Goal: Contribute content: Contribute content

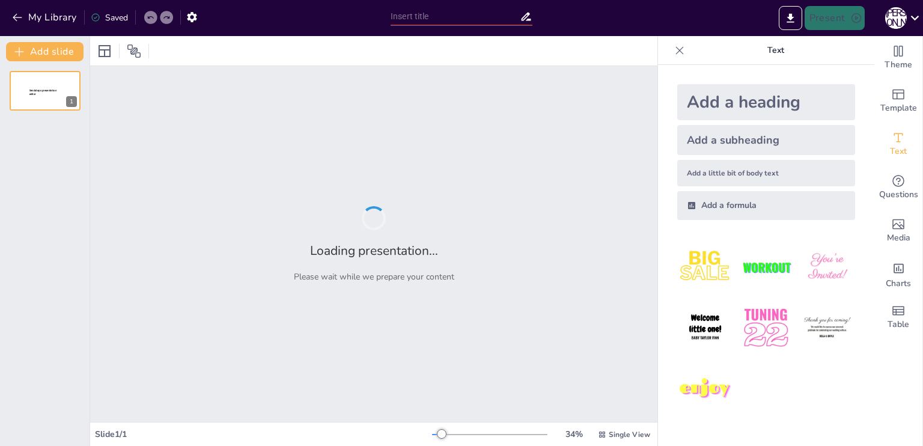
type input "Психологічні аспекти перемоги: Високий бойовий дух проти чисельних сил противни…"
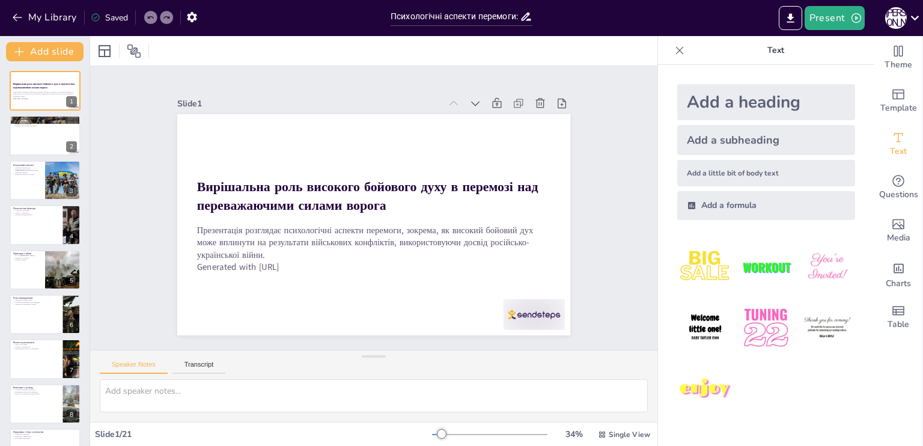
checkbox input "true"
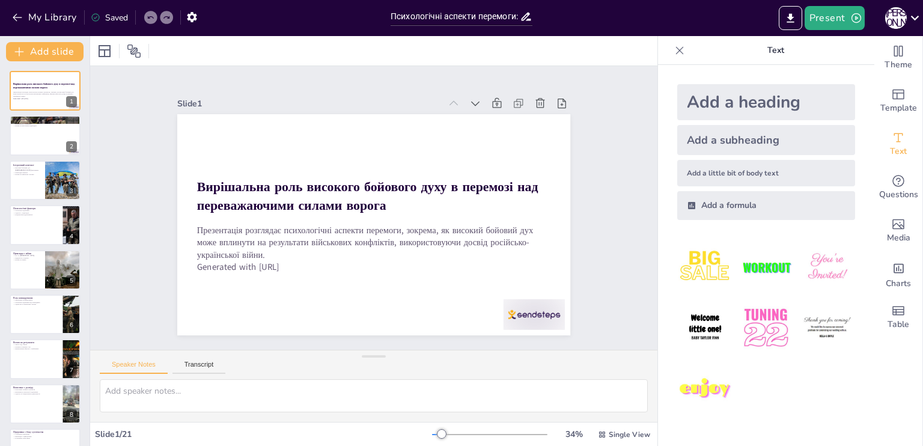
checkbox input "true"
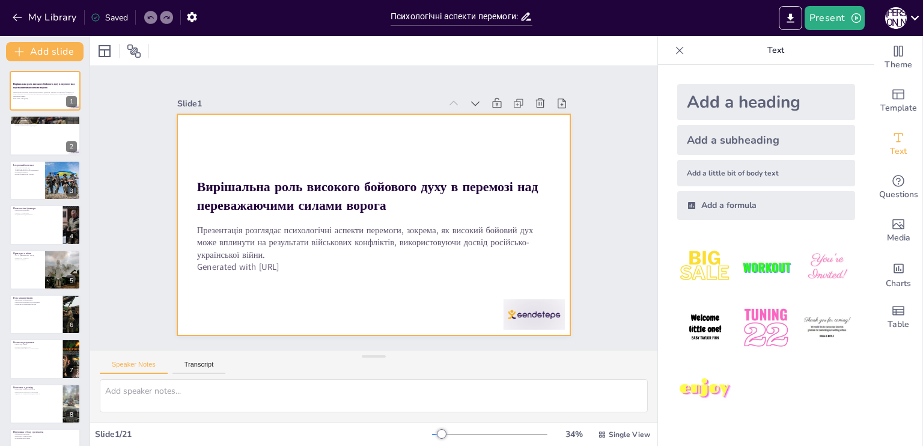
checkbox input "true"
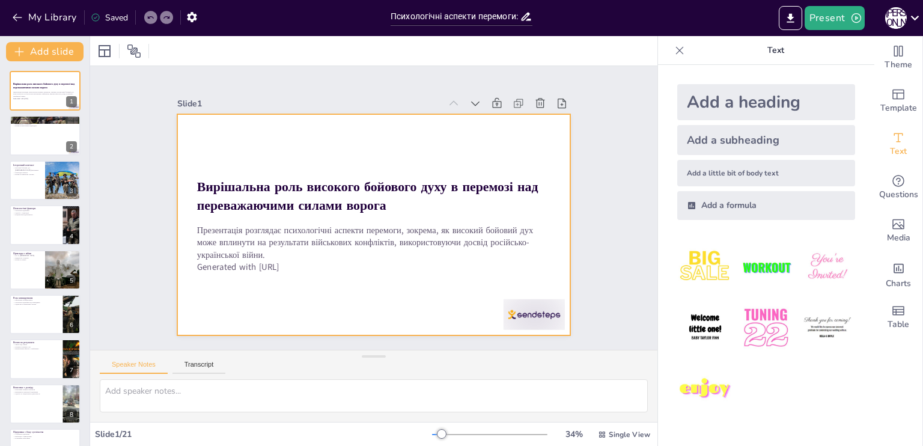
checkbox input "true"
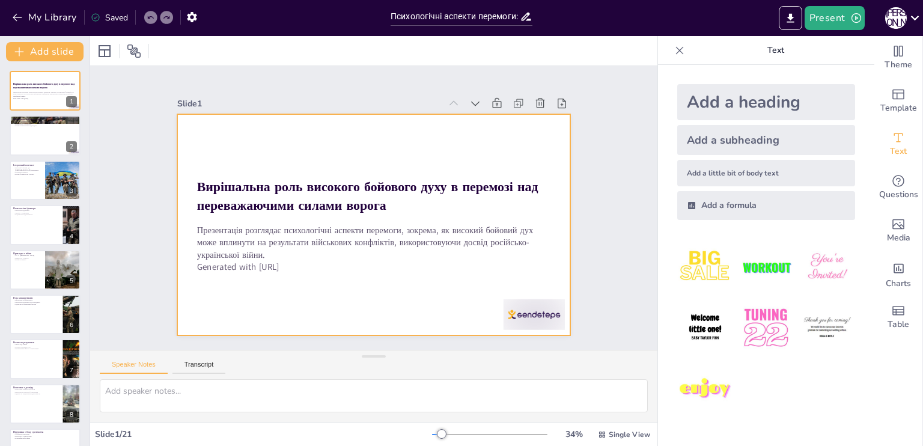
checkbox input "true"
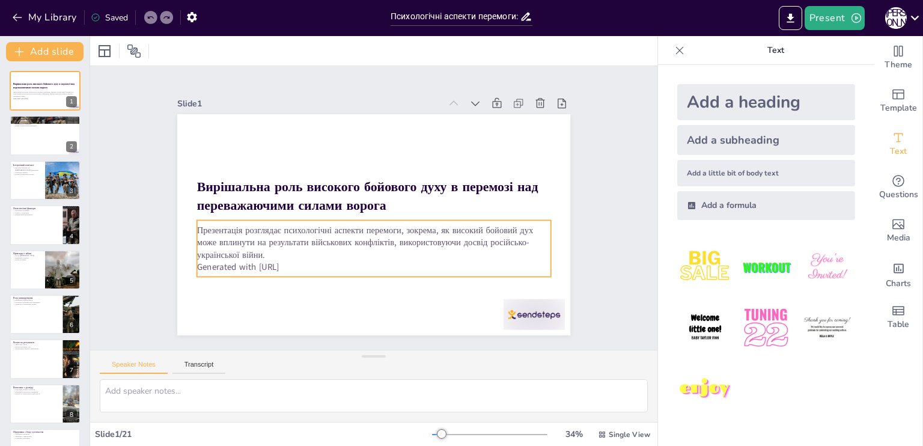
checkbox input "true"
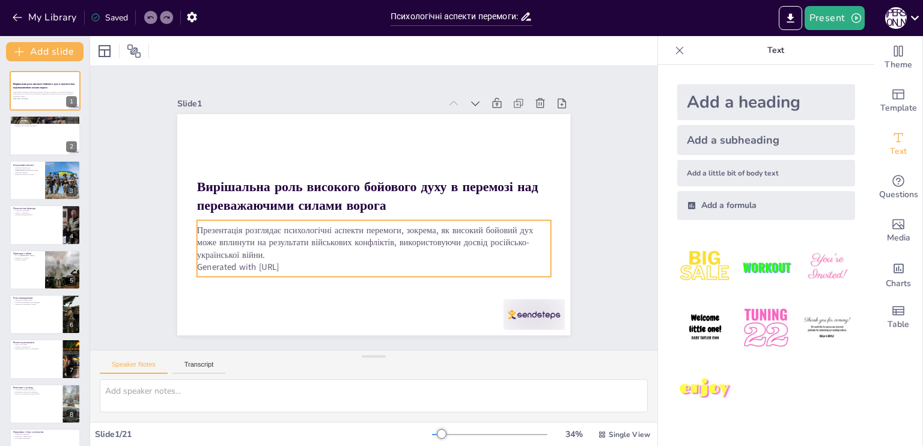
checkbox input "true"
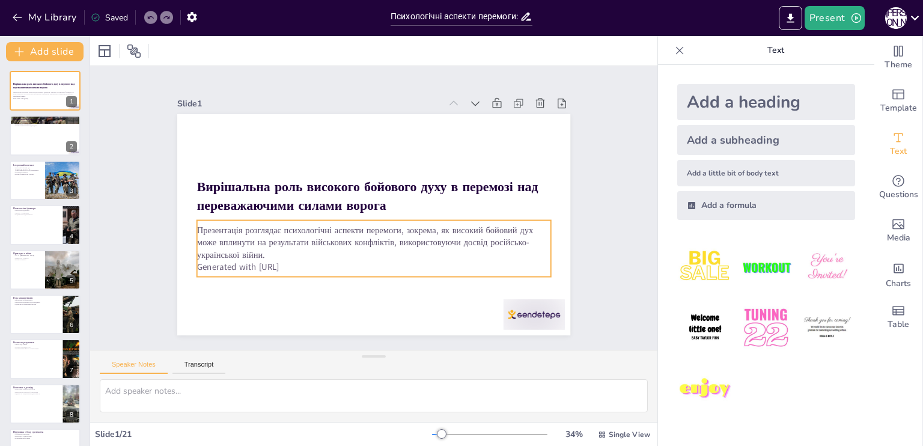
click at [295, 264] on p "Generated with [URL]" at bounding box center [323, 237] width 188 height 313
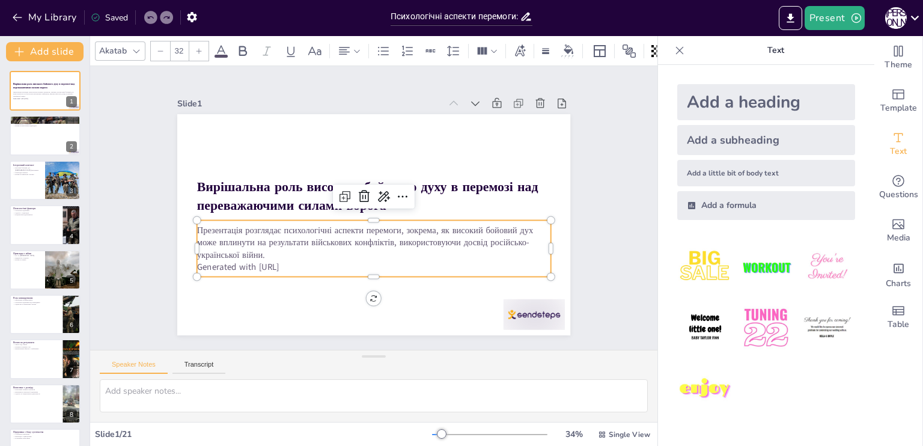
checkbox input "true"
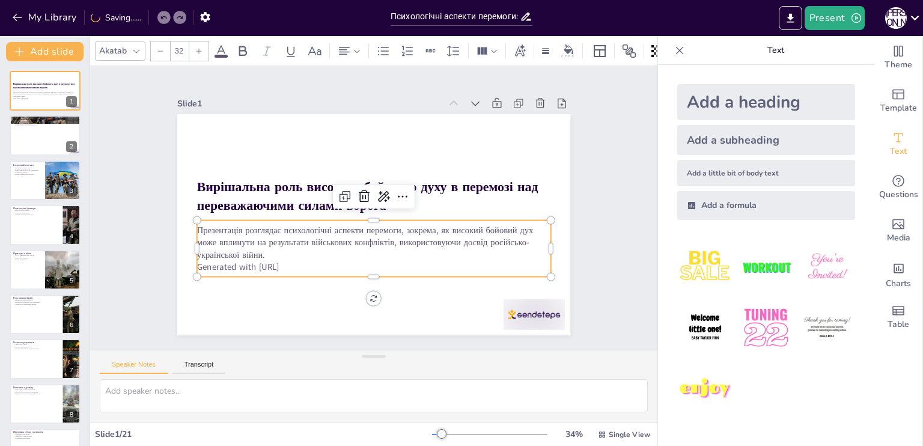
checkbox input "true"
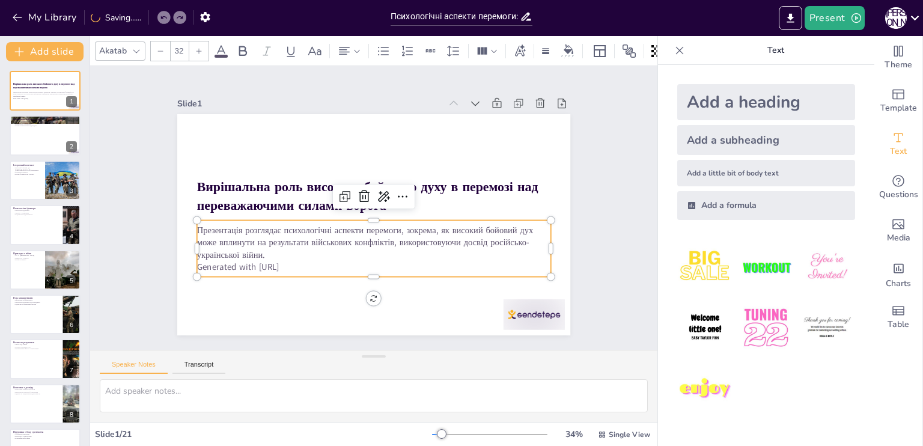
checkbox input "true"
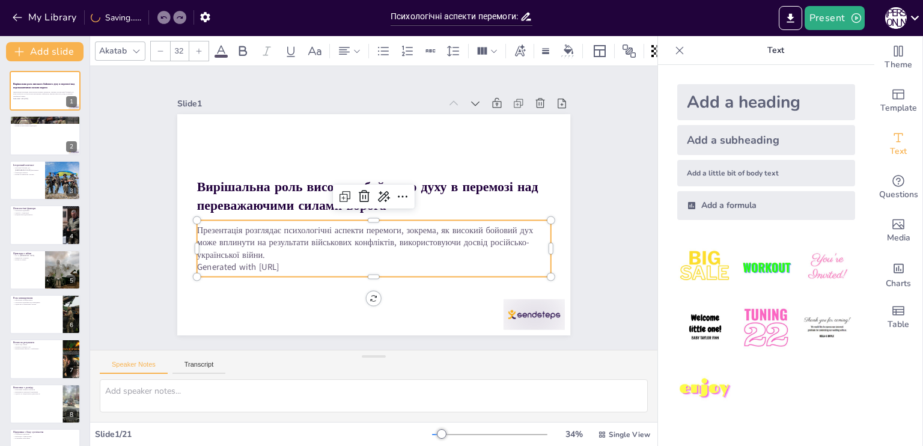
checkbox input "true"
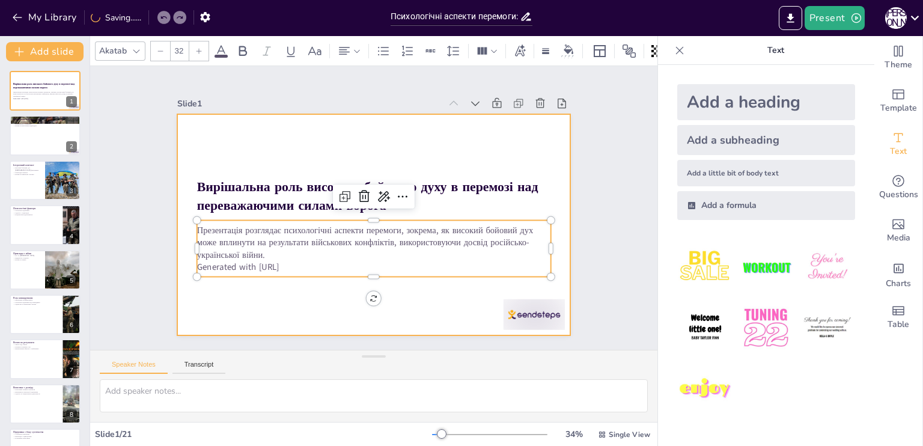
checkbox input "true"
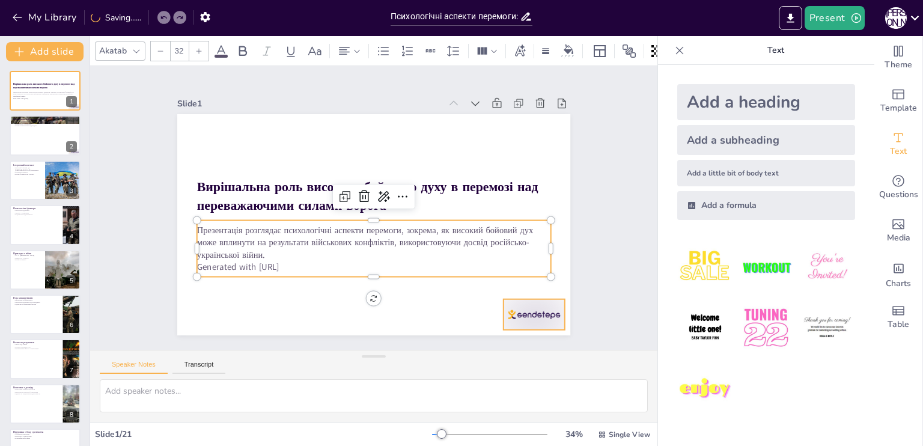
checkbox input "true"
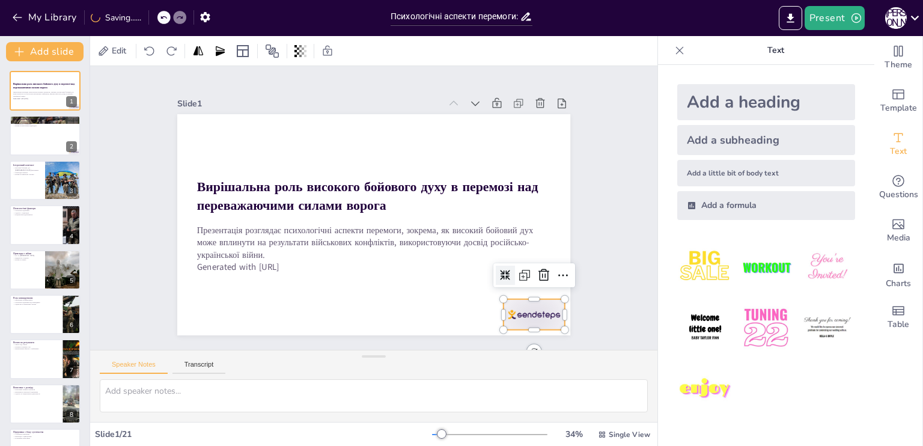
click at [412, 367] on div at bounding box center [382, 401] width 61 height 68
checkbox input "true"
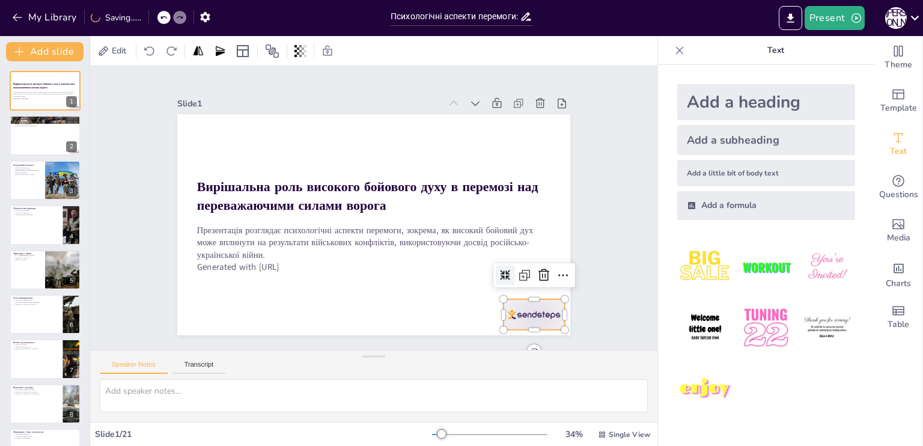
checkbox input "true"
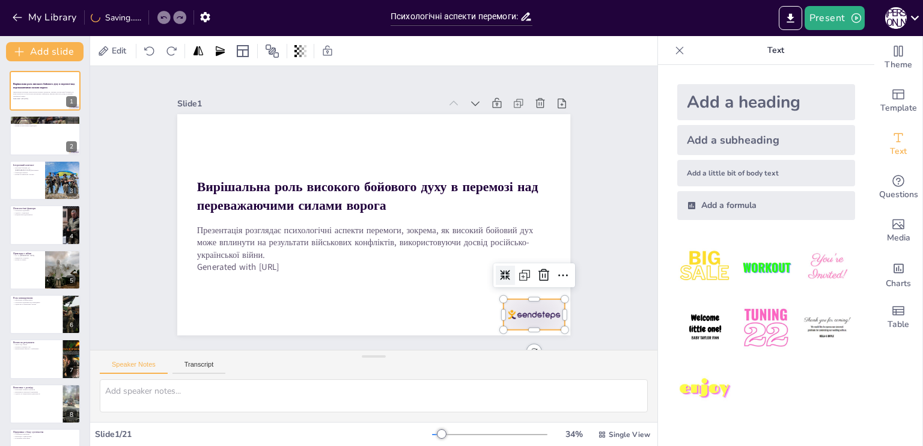
checkbox input "true"
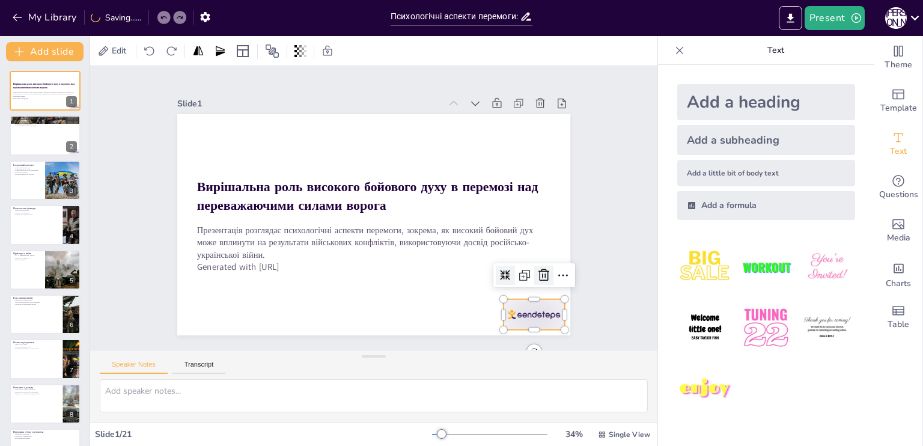
checkbox input "true"
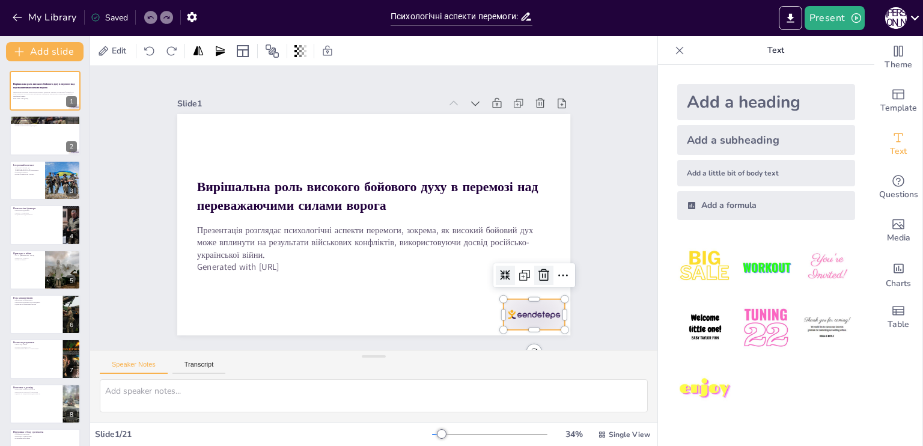
checkbox input "true"
click at [281, 352] on icon at bounding box center [272, 360] width 17 height 17
checkbox input "true"
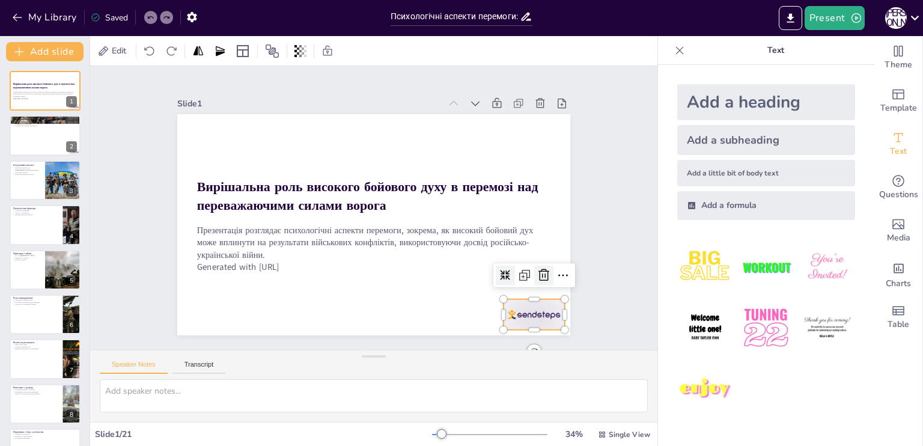
checkbox input "true"
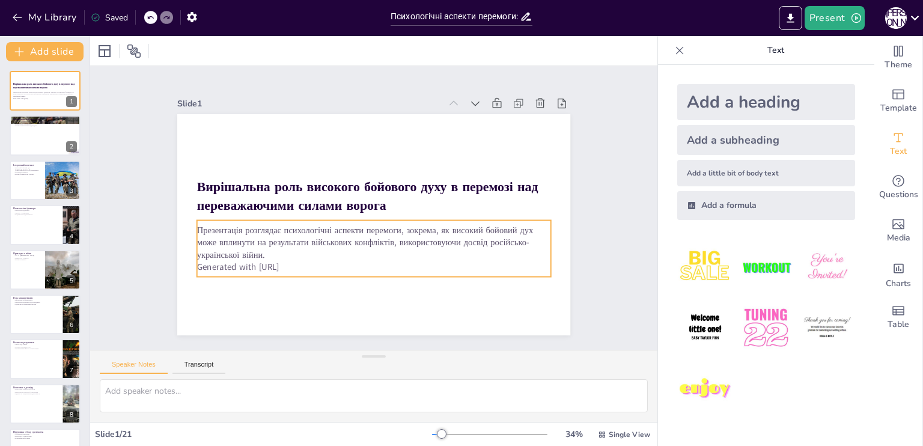
checkbox input "true"
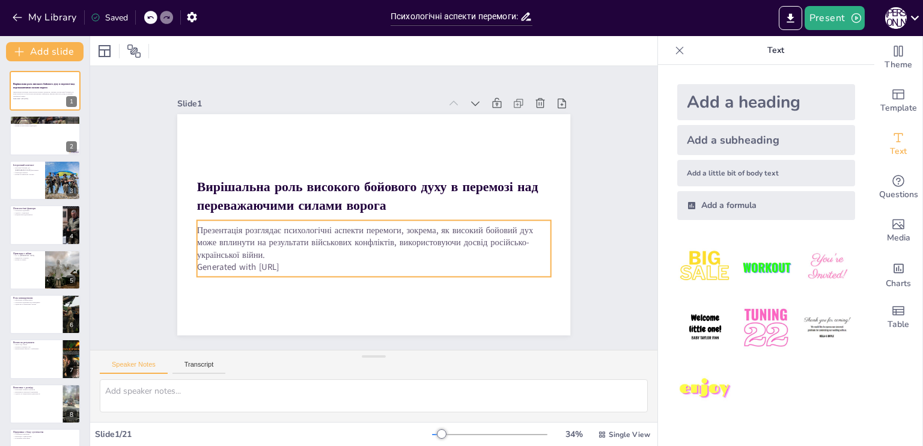
checkbox input "true"
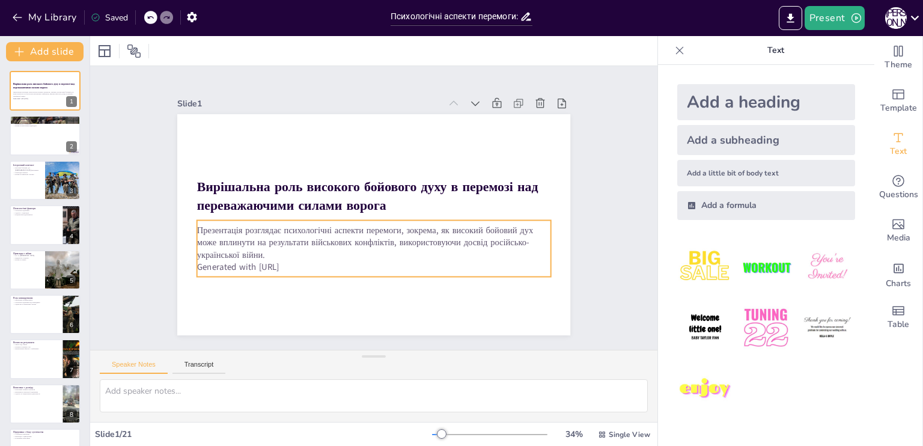
checkbox input "true"
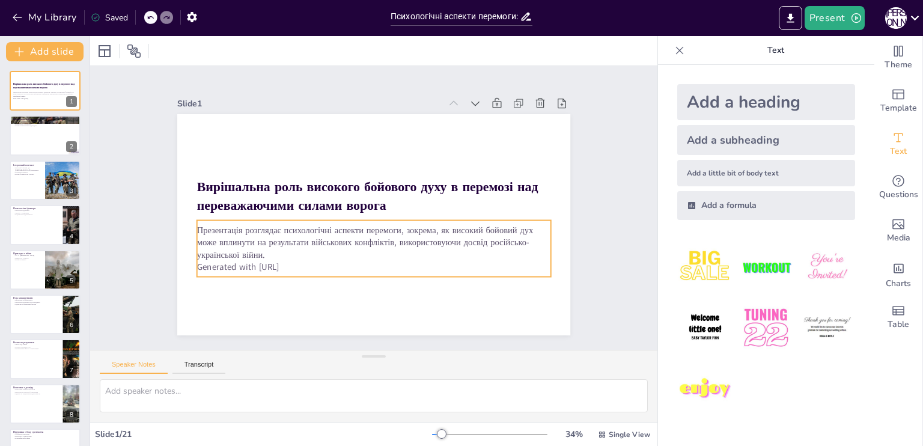
checkbox input "true"
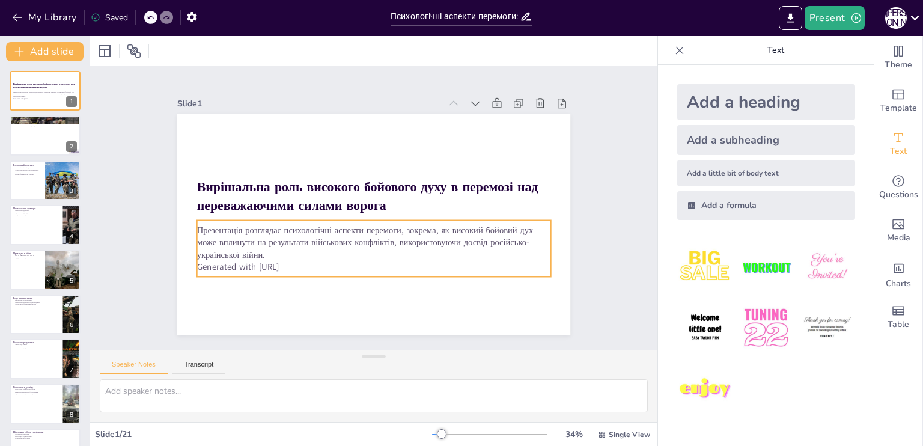
checkbox input "true"
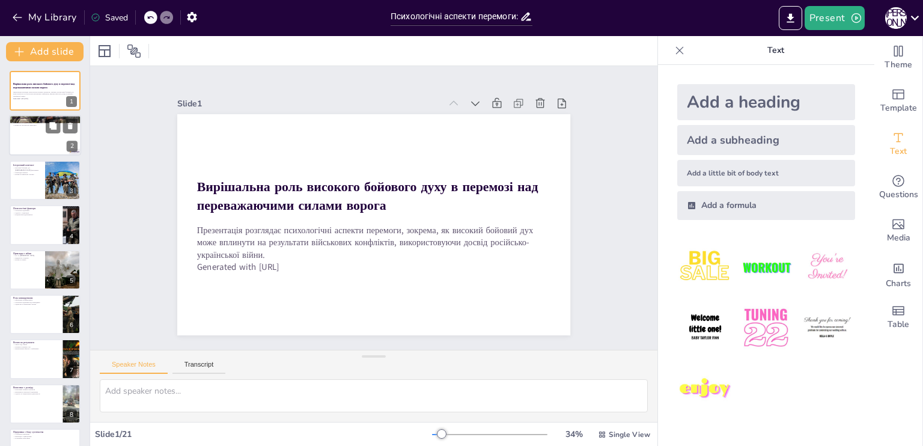
checkbox input "true"
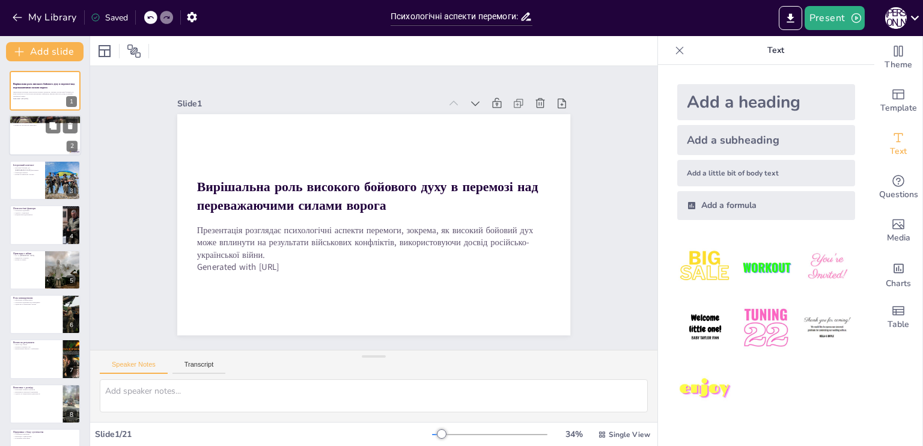
checkbox input "true"
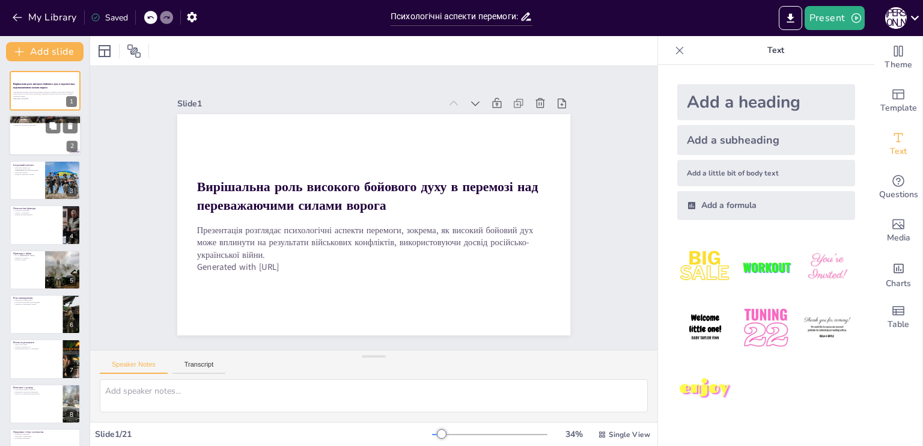
click at [25, 127] on div at bounding box center [45, 135] width 72 height 41
type textarea "Loremip dol s ametcon adi elitseddoe temporinci ut lab. Et do magnaa enimadmin,…"
checkbox input "true"
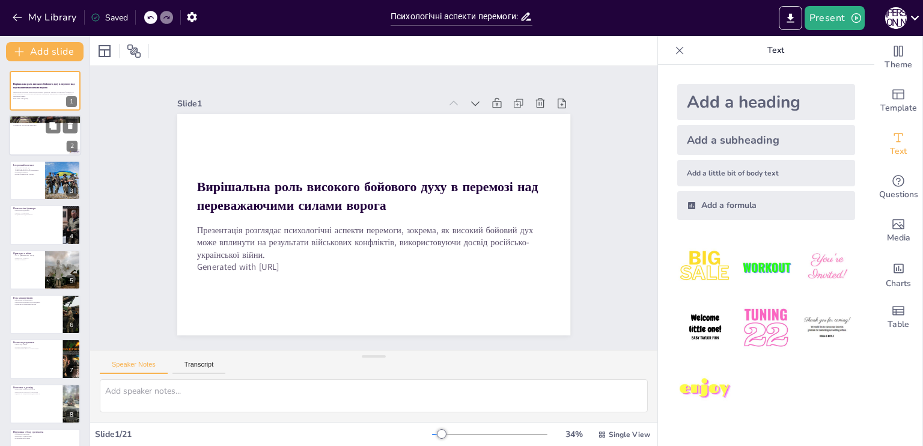
checkbox input "true"
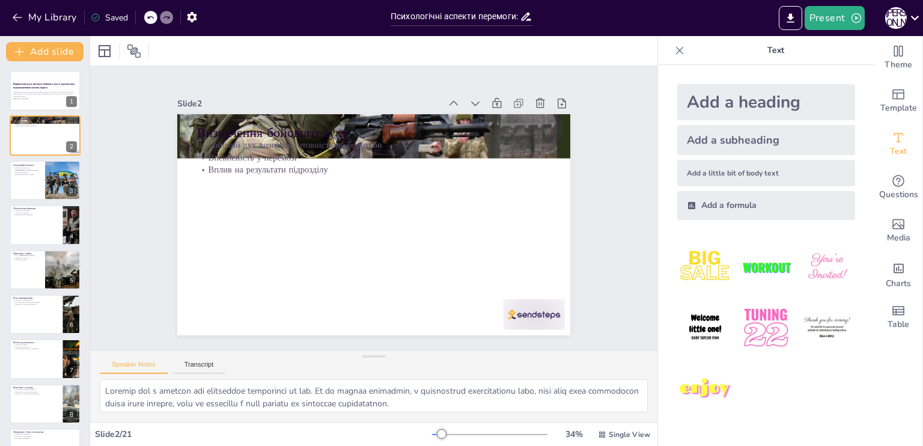
checkbox input "true"
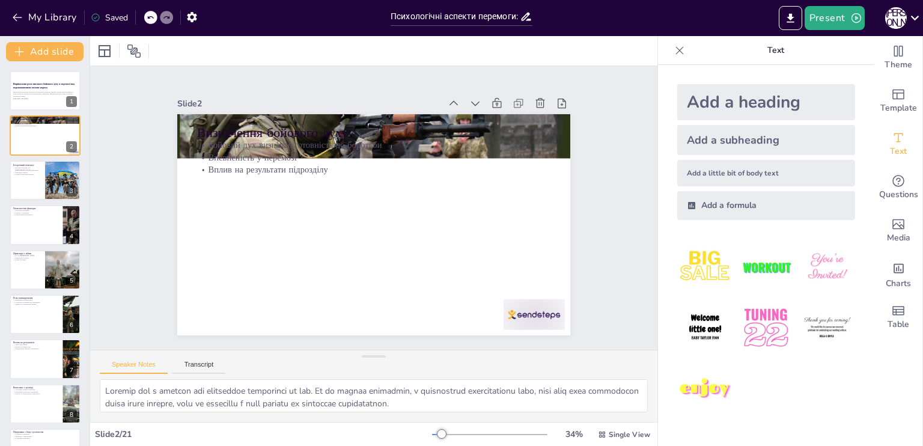
checkbox input "true"
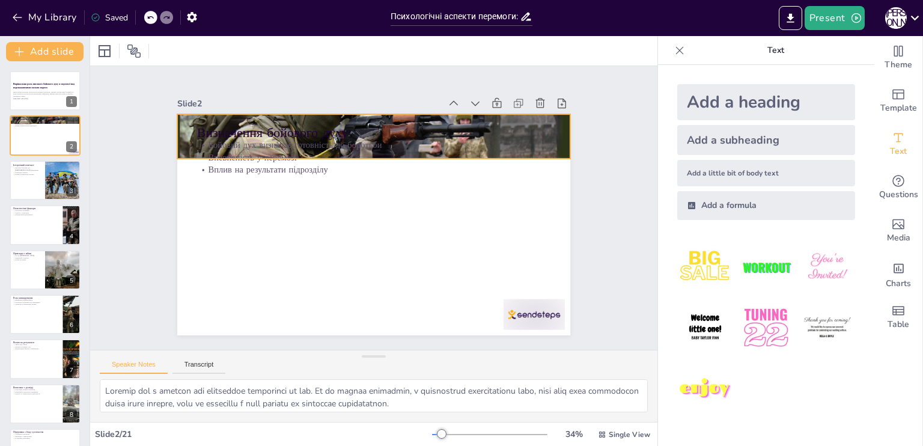
checkbox input "true"
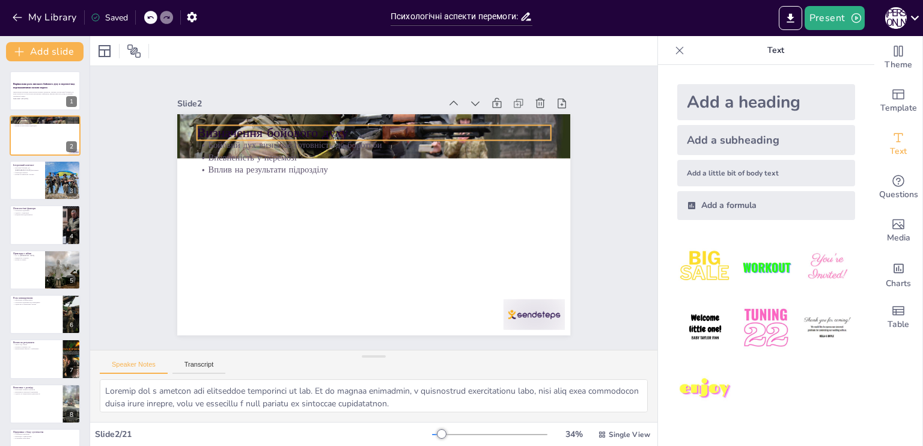
checkbox input "true"
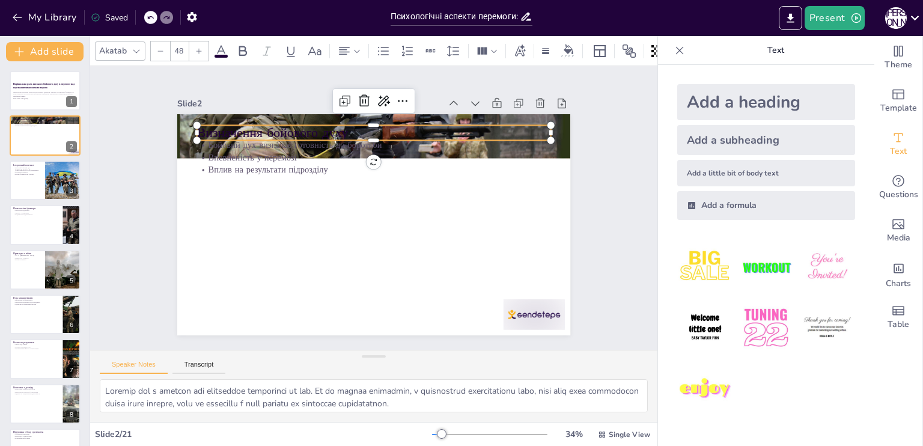
checkbox input "true"
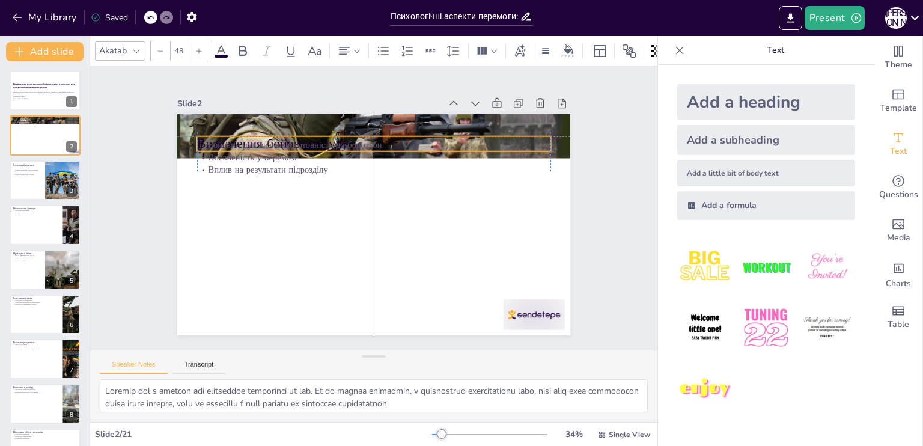
checkbox input "true"
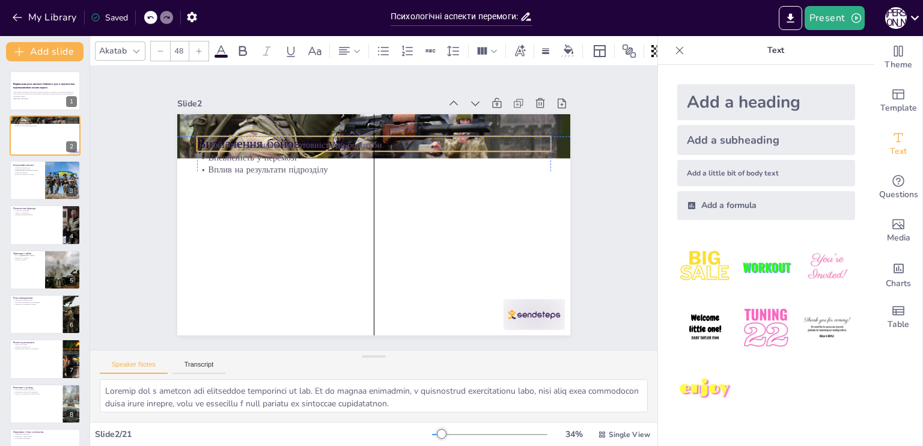
checkbox input "true"
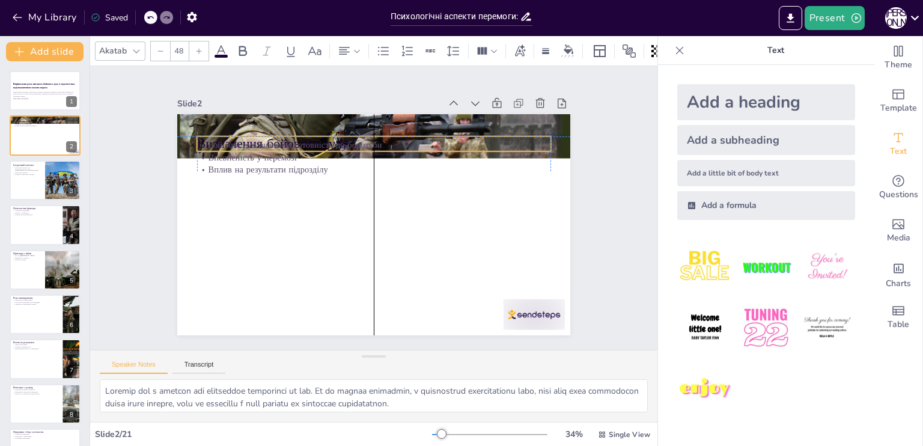
checkbox input "true"
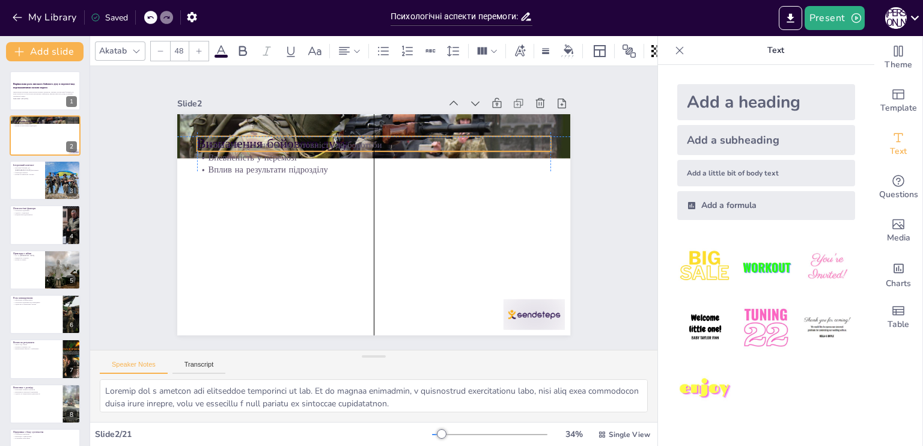
checkbox input "true"
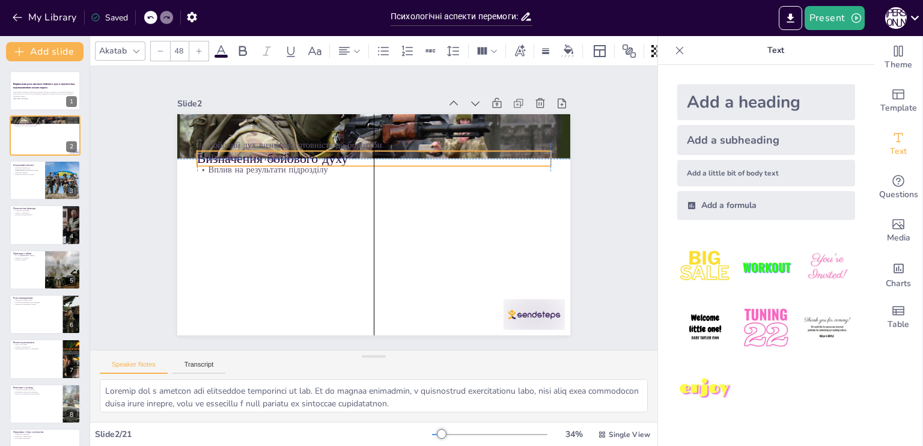
checkbox input "true"
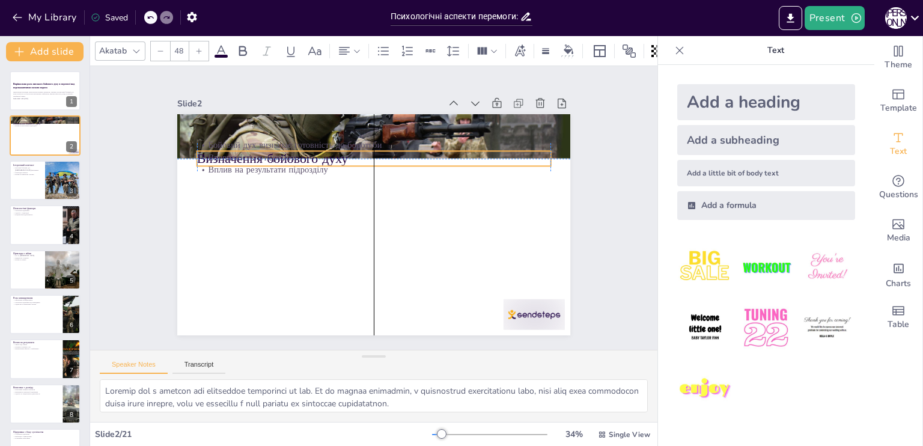
checkbox input "true"
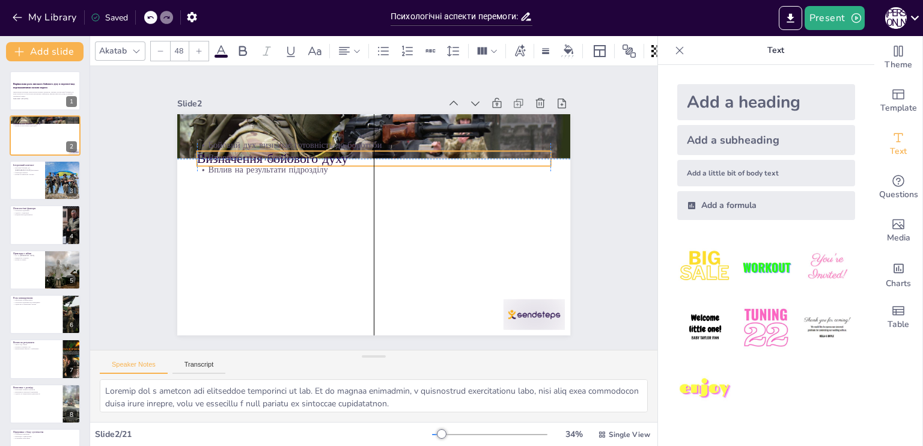
checkbox input "true"
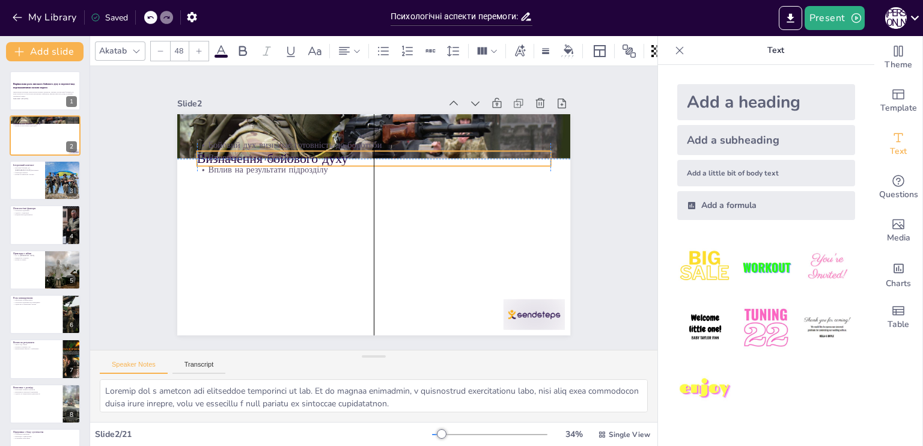
checkbox input "true"
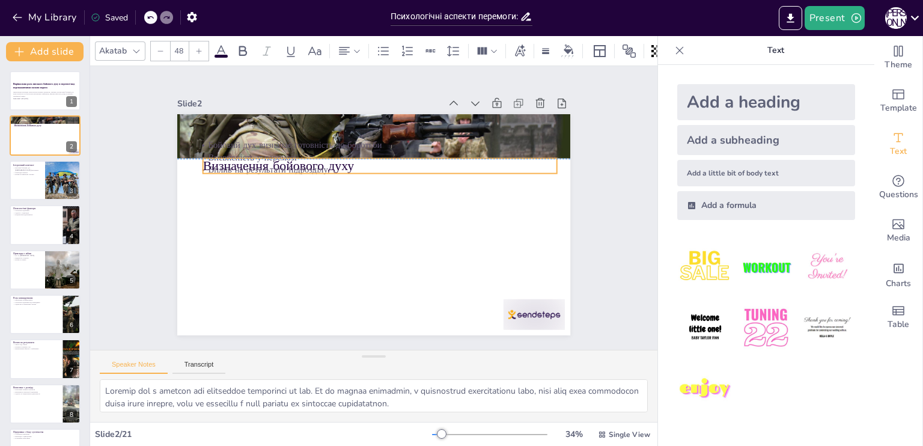
checkbox input "true"
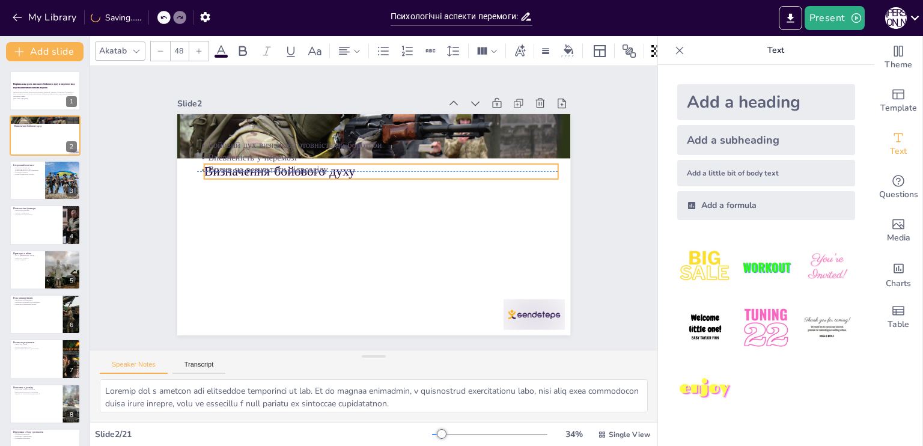
drag, startPoint x: 203, startPoint y: 128, endPoint x: 210, endPoint y: 169, distance: 41.5
click at [251, 191] on div "Визначення бойового духу Бойовий дух визначає готовність до боротьби Впевненіст…" at bounding box center [421, 289] width 341 height 197
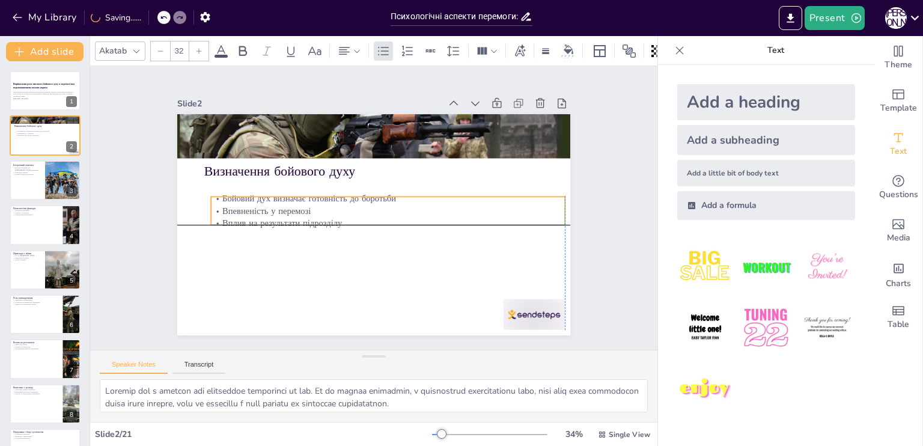
drag, startPoint x: 221, startPoint y: 136, endPoint x: 230, endPoint y: 189, distance: 53.8
click at [230, 189] on p "Бойовий дух визначає готовність до боротьби" at bounding box center [357, 209] width 313 height 188
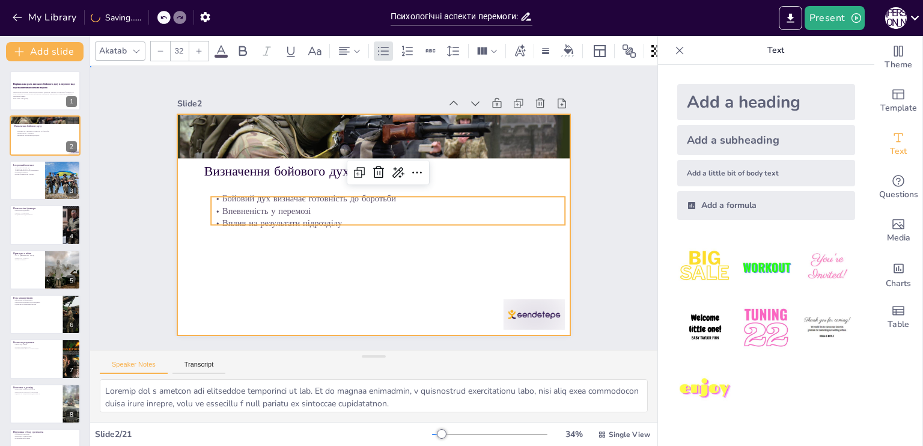
click at [365, 272] on div at bounding box center [356, 207] width 221 height 393
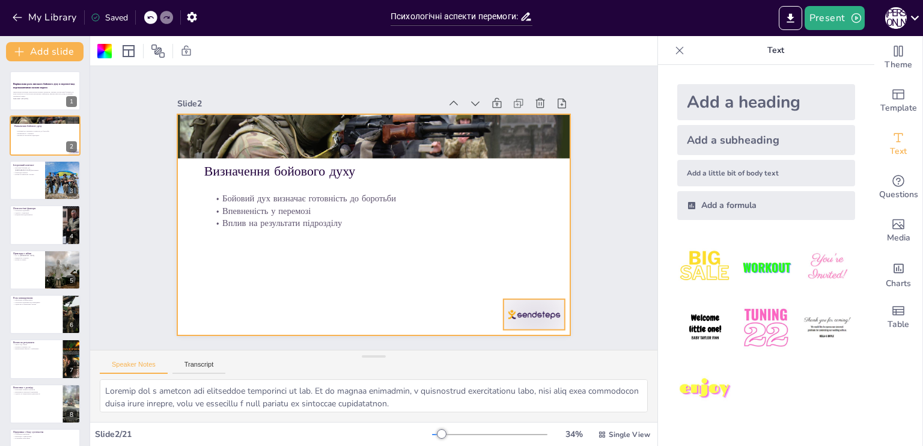
click at [494, 352] on div at bounding box center [459, 380] width 69 height 57
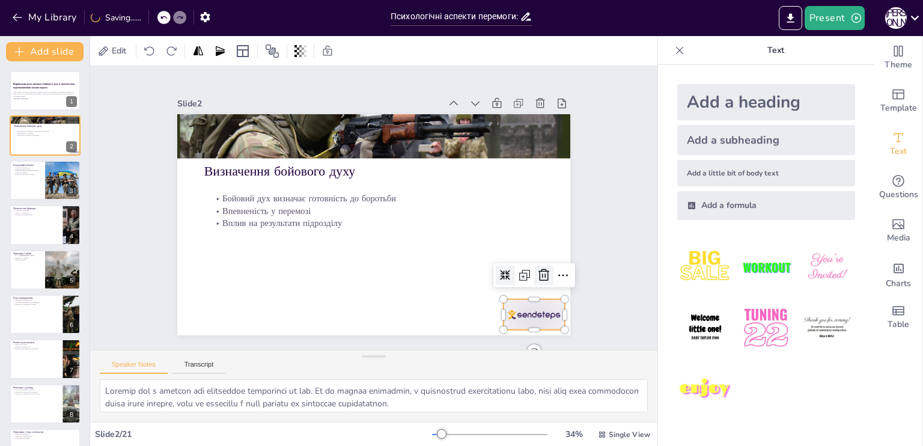
click at [241, 312] on icon at bounding box center [231, 322] width 20 height 20
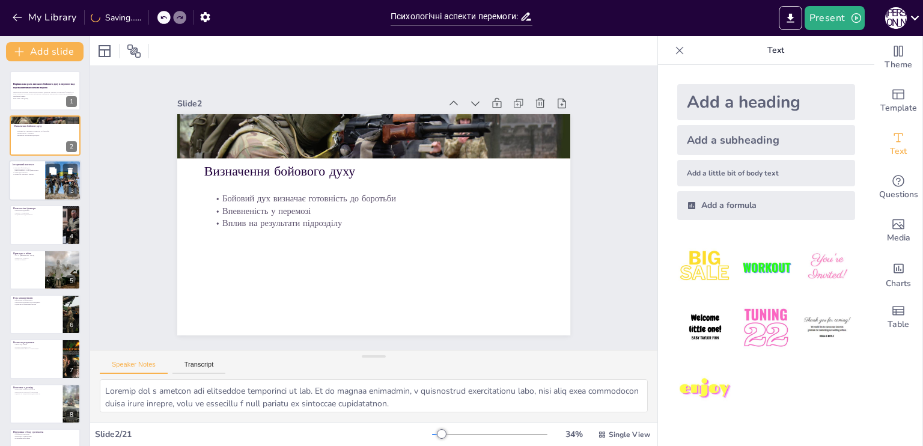
click at [41, 182] on div at bounding box center [45, 180] width 72 height 41
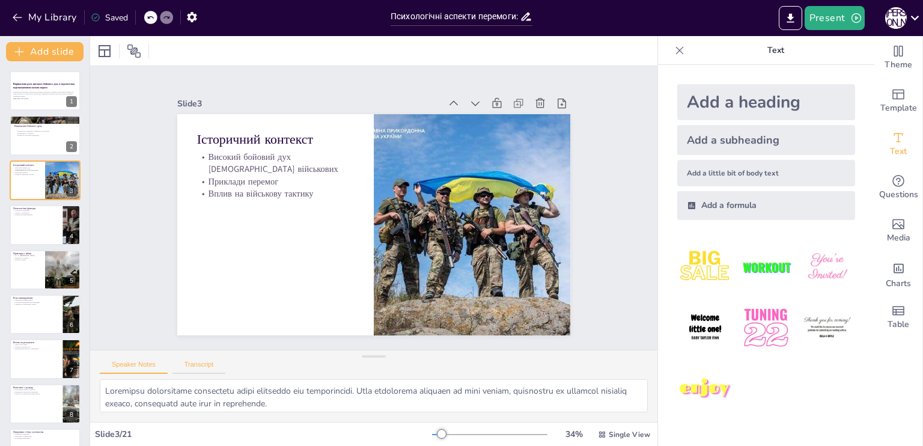
click at [198, 361] on button "Transcript" at bounding box center [199, 367] width 53 height 13
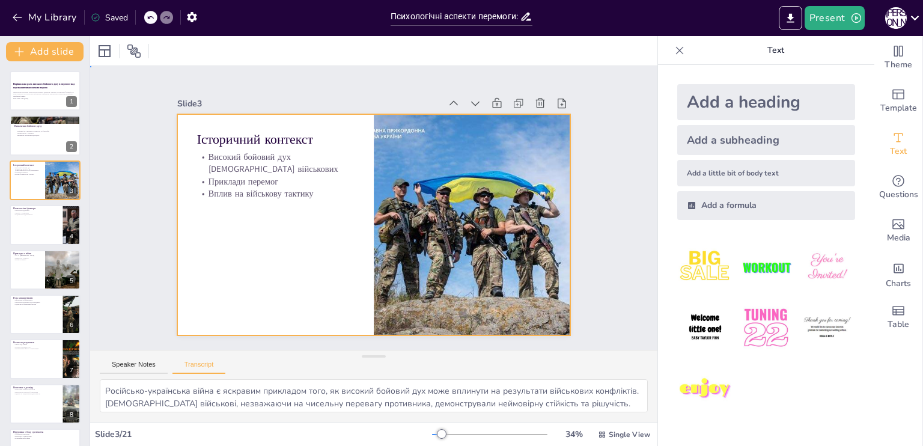
click at [209, 221] on div at bounding box center [358, 211] width 298 height 430
click at [67, 222] on button at bounding box center [70, 216] width 14 height 14
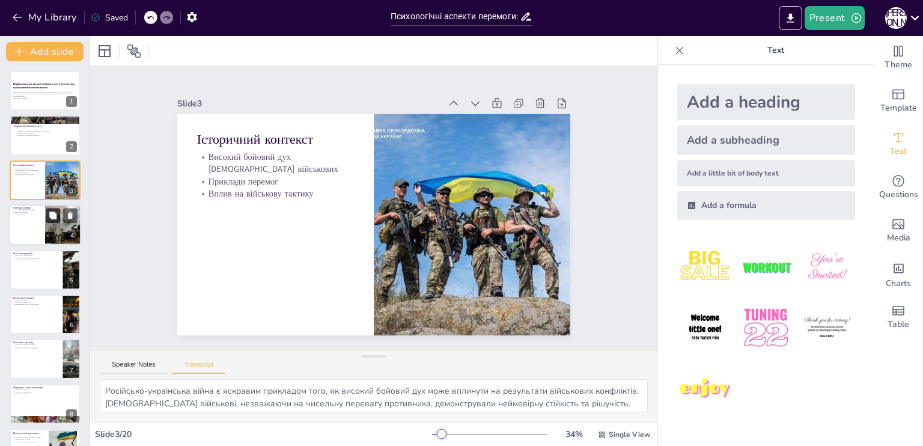
click at [49, 216] on icon at bounding box center [53, 216] width 8 height 8
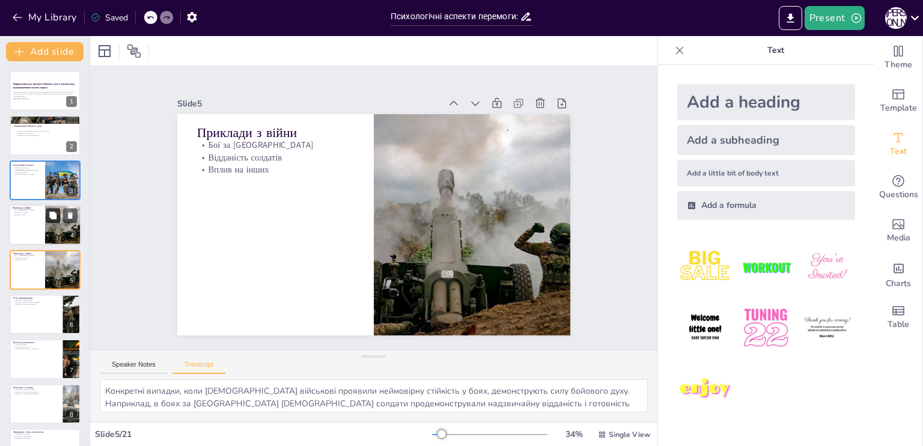
scroll to position [16, 0]
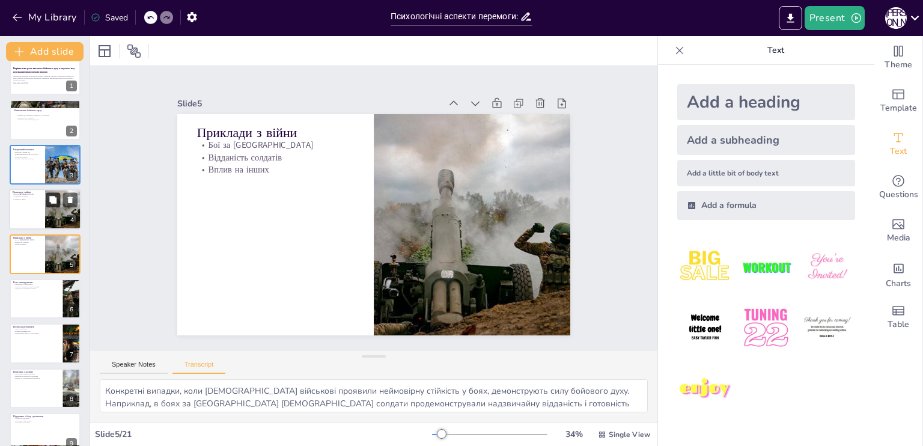
click at [51, 200] on icon at bounding box center [52, 199] width 7 height 7
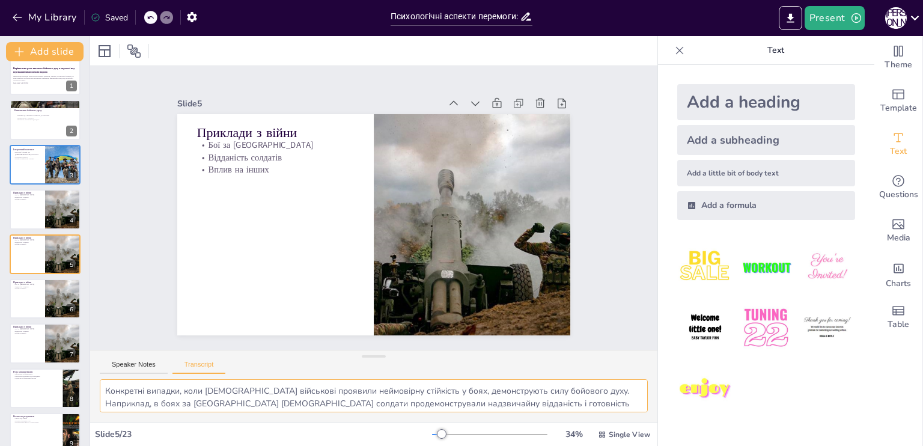
scroll to position [15, 0]
drag, startPoint x: 109, startPoint y: 391, endPoint x: 525, endPoint y: 418, distance: 416.8
click at [525, 418] on div "Конкретні випадки, коли [DEMOGRAPHIC_DATA] військові проявили неймовірну стійкі…" at bounding box center [373, 400] width 567 height 43
click at [523, 402] on textarea "Конкретні випадки, коли [DEMOGRAPHIC_DATA] військові проявили неймовірну стійкі…" at bounding box center [374, 395] width 548 height 33
drag, startPoint x: 102, startPoint y: 390, endPoint x: 517, endPoint y: 416, distance: 415.6
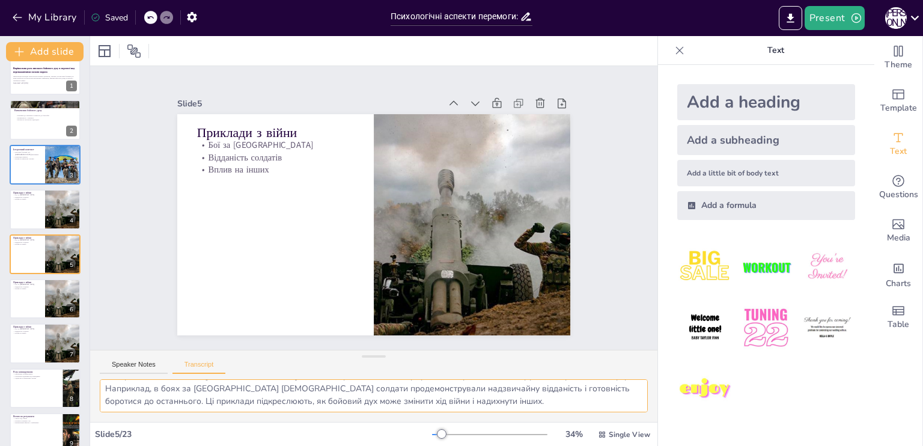
click at [517, 416] on div "Конкретні випадки, коли [DEMOGRAPHIC_DATA] військові проявили неймовірну стійкі…" at bounding box center [373, 400] width 567 height 43
click at [486, 395] on textarea "Конкретні випадки, коли [DEMOGRAPHIC_DATA] військові проявили неймовірну стійкі…" at bounding box center [374, 395] width 548 height 33
drag, startPoint x: 486, startPoint y: 395, endPoint x: 519, endPoint y: 406, distance: 34.8
drag, startPoint x: 519, startPoint y: 406, endPoint x: 432, endPoint y: 352, distance: 102.8
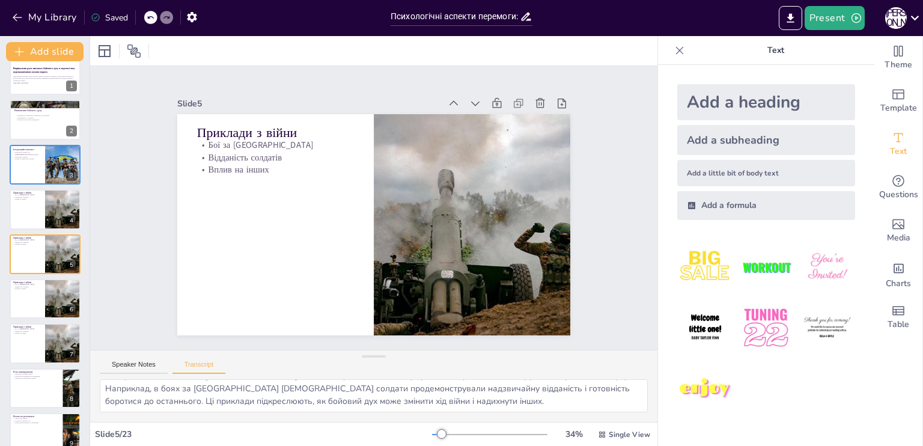
click at [432, 352] on div "Speaker Notes Transcript" at bounding box center [373, 364] width 567 height 29
drag, startPoint x: 106, startPoint y: 391, endPoint x: 542, endPoint y: 427, distance: 436.7
click at [542, 427] on div "Slide 1 Вирішальна роль високого бойового духу в перемозі над переважаючими сил…" at bounding box center [373, 241] width 567 height 410
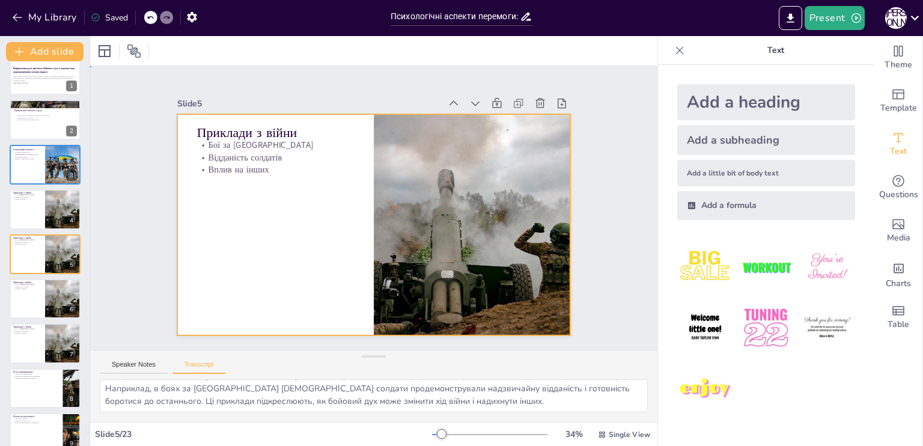
click at [215, 186] on div at bounding box center [370, 224] width 430 height 298
click at [215, 186] on div at bounding box center [364, 222] width 448 height 410
click at [280, 215] on div at bounding box center [390, 207] width 221 height 393
click at [215, 215] on div at bounding box center [365, 222] width 451 height 388
click at [215, 215] on div at bounding box center [366, 223] width 449 height 362
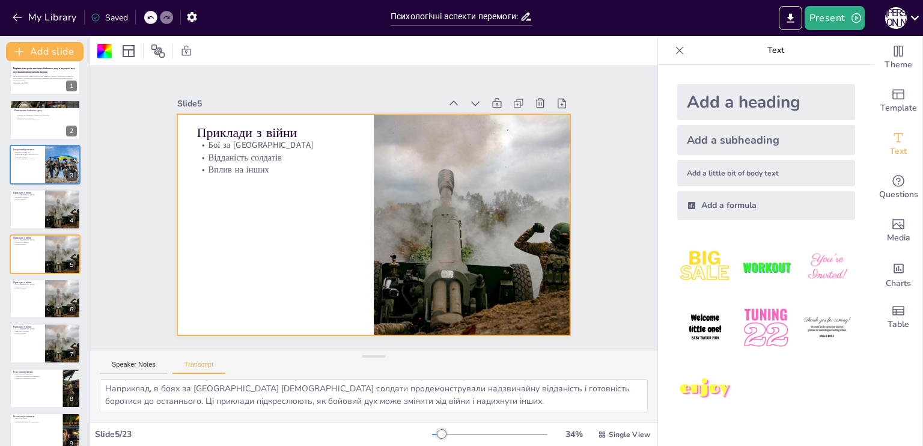
click at [215, 215] on div at bounding box center [362, 220] width 440 height 427
click at [215, 215] on div at bounding box center [359, 216] width 388 height 451
click at [215, 215] on div at bounding box center [362, 220] width 440 height 427
click at [215, 215] on div at bounding box center [360, 198] width 410 height 448
click at [246, 215] on div at bounding box center [356, 207] width 221 height 393
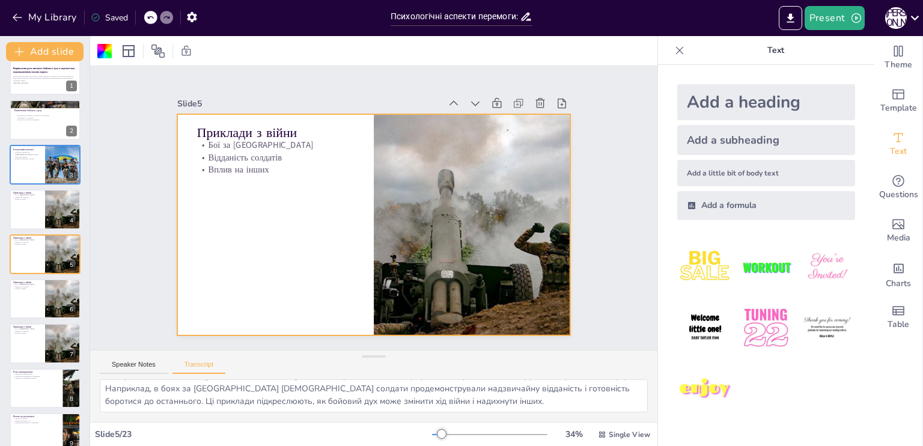
click at [278, 174] on div at bounding box center [359, 216] width 388 height 451
click at [274, 184] on div at bounding box center [370, 224] width 430 height 298
click at [215, 181] on div at bounding box center [364, 222] width 448 height 410
click at [890, 156] on span "Text" at bounding box center [898, 151] width 17 height 13
click at [204, 198] on div at bounding box center [385, 220] width 440 height 427
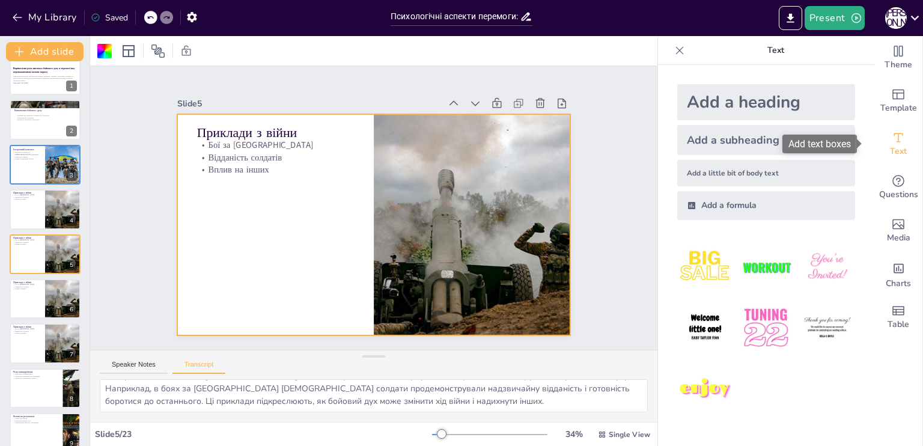
click at [891, 142] on icon "Add text boxes" at bounding box center [898, 137] width 14 height 14
drag, startPoint x: 885, startPoint y: 142, endPoint x: 435, endPoint y: 186, distance: 452.4
click at [435, 186] on div "Document fonts Akatab Recently used Mulish Popular fonts Lato Montserrat Open S…" at bounding box center [461, 241] width 923 height 410
click at [256, 225] on div at bounding box center [360, 198] width 410 height 448
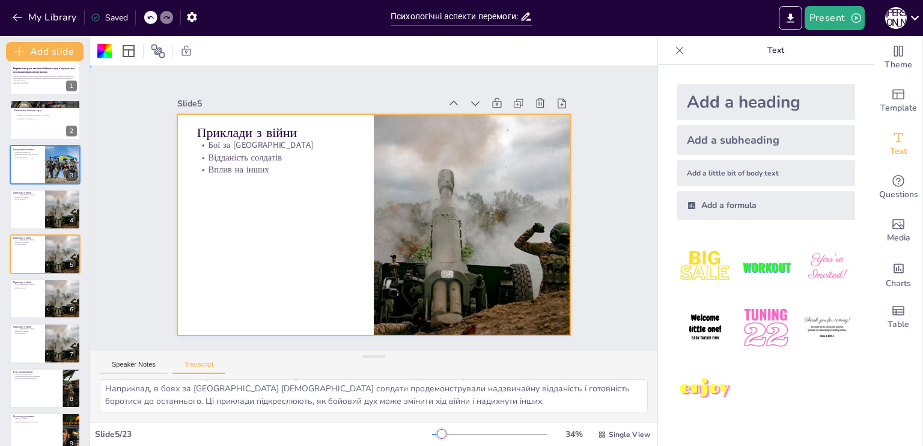
click at [256, 225] on div at bounding box center [365, 222] width 451 height 388
click at [256, 225] on div at bounding box center [364, 222] width 448 height 410
drag, startPoint x: 256, startPoint y: 225, endPoint x: 251, endPoint y: 234, distance: 10.8
click at [251, 234] on div at bounding box center [368, 224] width 442 height 332
click at [332, 212] on div at bounding box center [366, 223] width 449 height 362
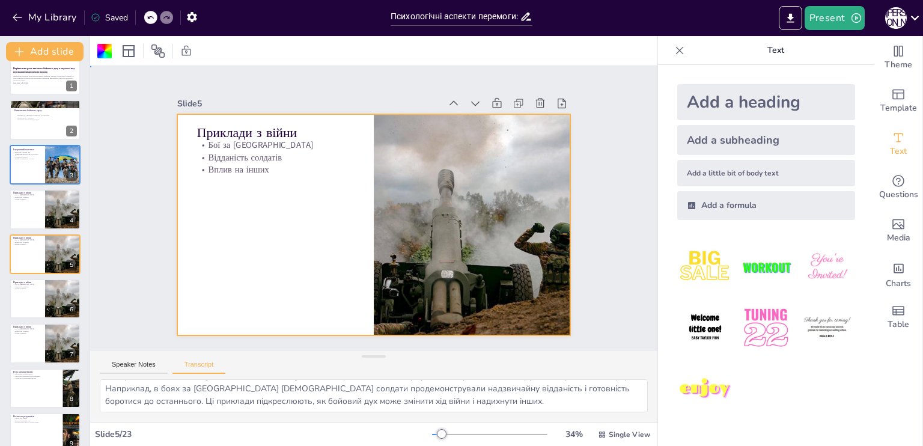
click at [236, 211] on div at bounding box center [359, 216] width 388 height 451
drag, startPoint x: 236, startPoint y: 211, endPoint x: 252, endPoint y: 207, distance: 16.6
click at [252, 207] on div at bounding box center [362, 220] width 440 height 427
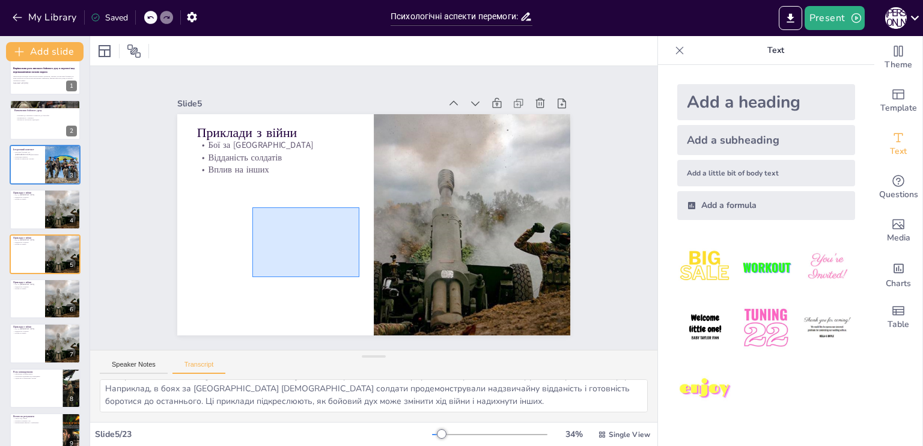
drag, startPoint x: 252, startPoint y: 207, endPoint x: 361, endPoint y: 275, distance: 127.4
click at [361, 275] on div at bounding box center [358, 213] width 332 height 442
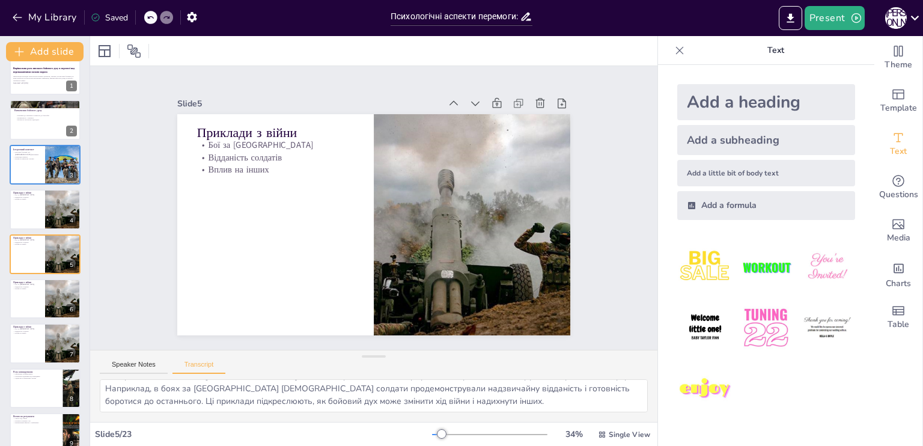
click at [261, 225] on div at bounding box center [388, 198] width 410 height 448
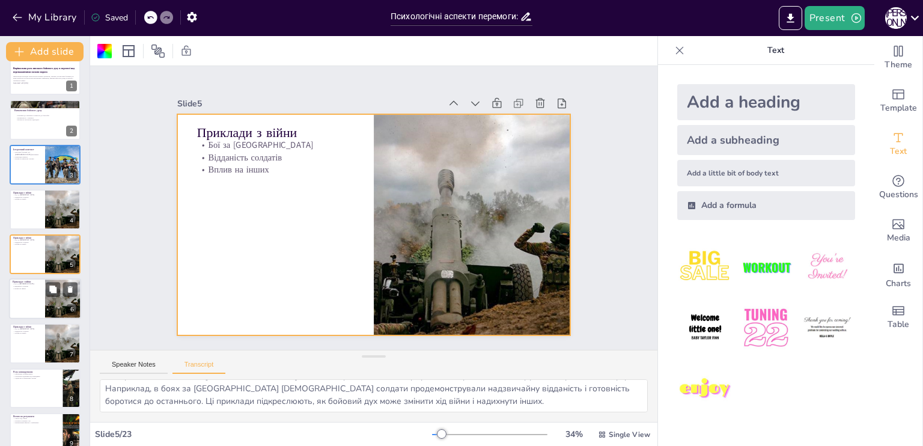
click at [34, 290] on div at bounding box center [45, 298] width 72 height 41
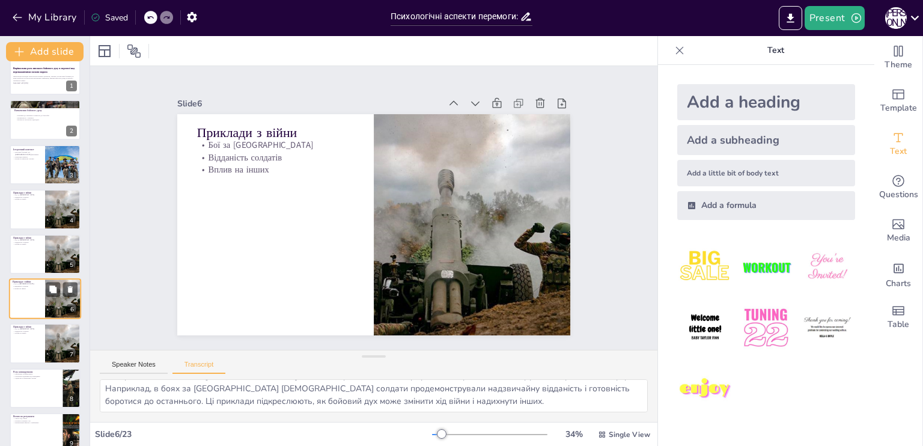
scroll to position [60, 0]
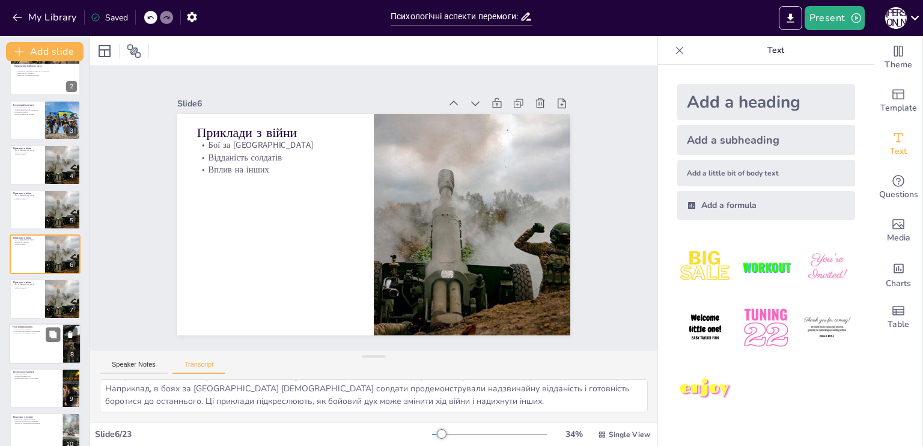
click at [26, 328] on p "Ефективне командування" at bounding box center [36, 329] width 47 height 2
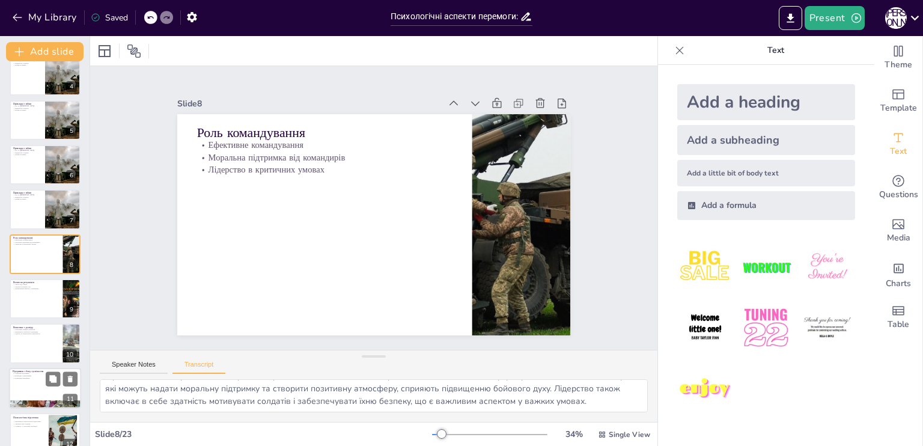
click at [25, 373] on p "Соціальна підтримка" at bounding box center [45, 374] width 65 height 2
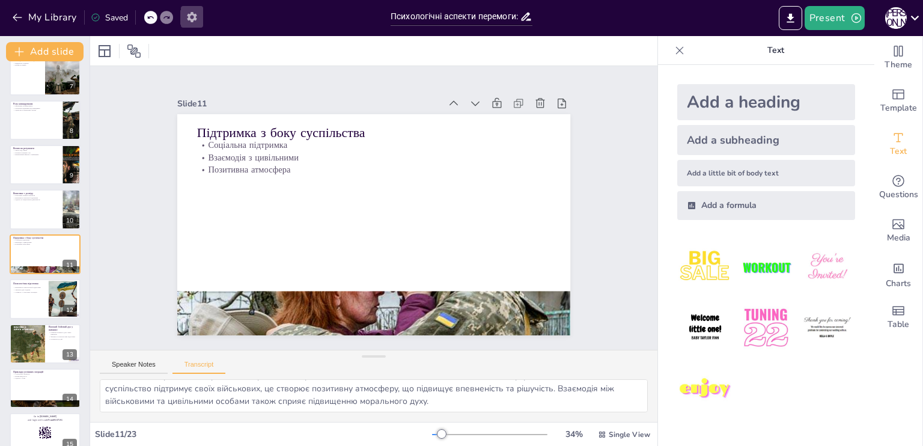
click at [191, 16] on icon "button" at bounding box center [192, 17] width 13 height 13
click at [192, 17] on icon "button" at bounding box center [192, 17] width 13 height 13
click at [192, 16] on icon "button" at bounding box center [192, 17] width 13 height 13
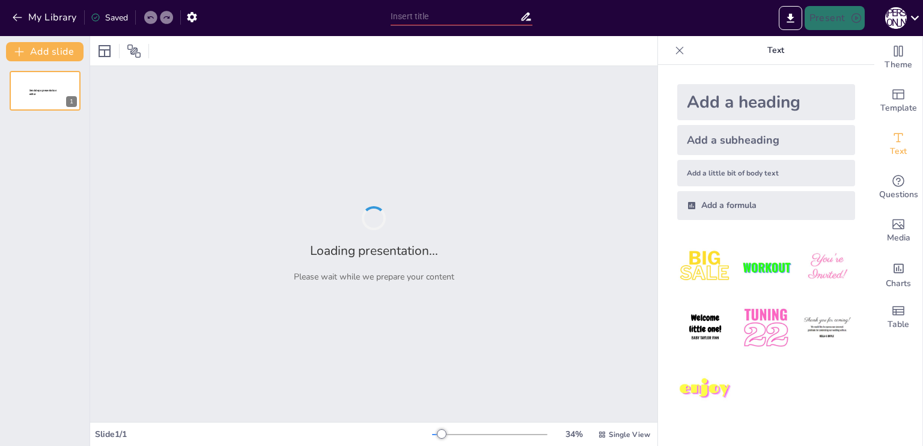
type input "Високий бойовий дух: ключ до перемоги над переважаючими силами"
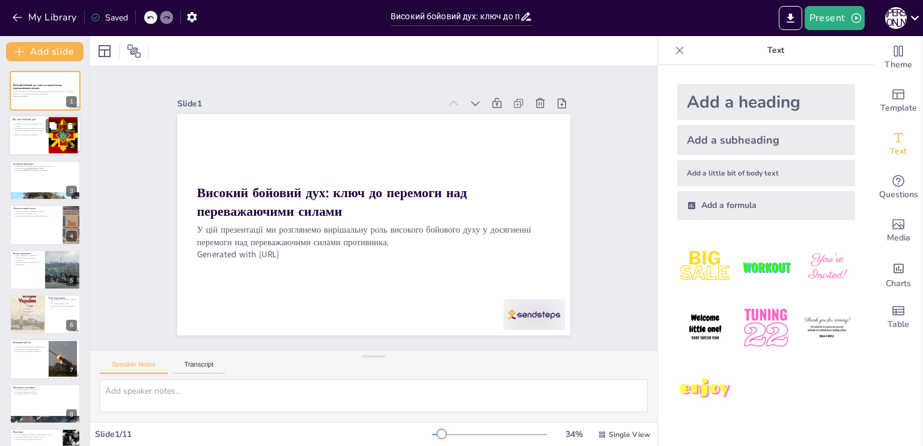
click at [24, 126] on p "Бойовий дух визначає моральний стан солдатів." at bounding box center [29, 125] width 32 height 4
type textarea "Моральний стан солдатів є основою їхнього бойового духу. Коли солдати відчувают…"
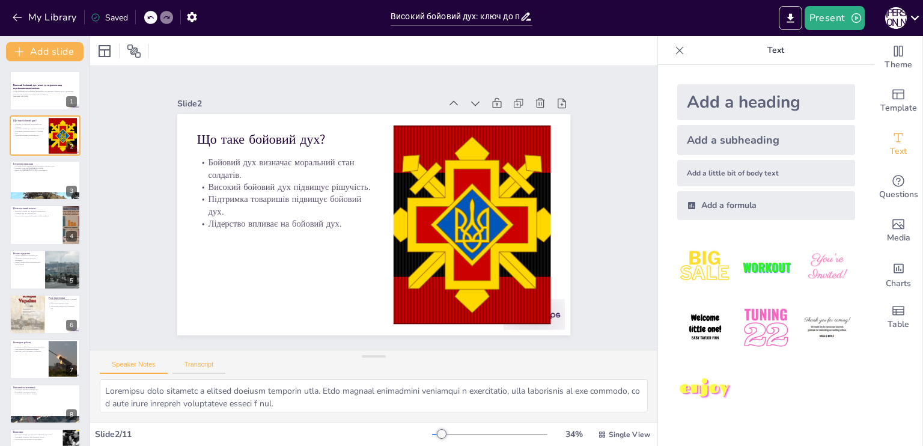
click at [206, 364] on button "Transcript" at bounding box center [199, 367] width 53 height 13
click at [138, 364] on button "Speaker Notes" at bounding box center [134, 367] width 68 height 13
click at [188, 361] on button "Transcript" at bounding box center [199, 367] width 53 height 13
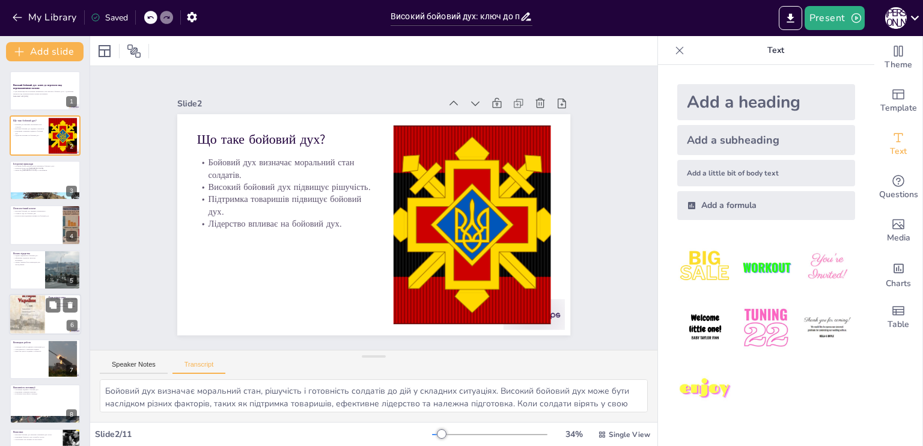
click at [49, 317] on div at bounding box center [45, 314] width 72 height 41
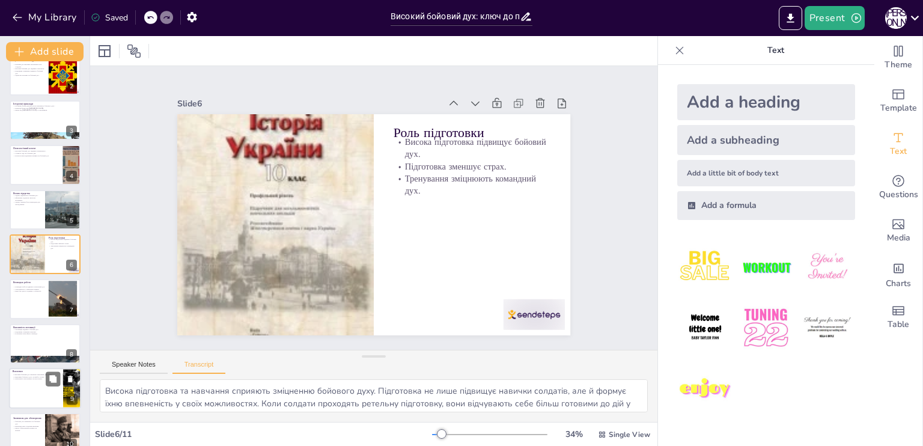
click at [42, 384] on div at bounding box center [45, 388] width 72 height 41
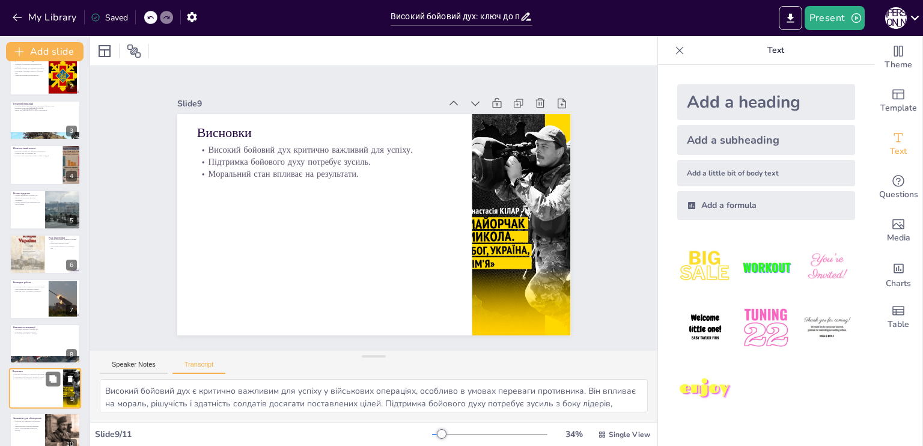
scroll to position [121, 0]
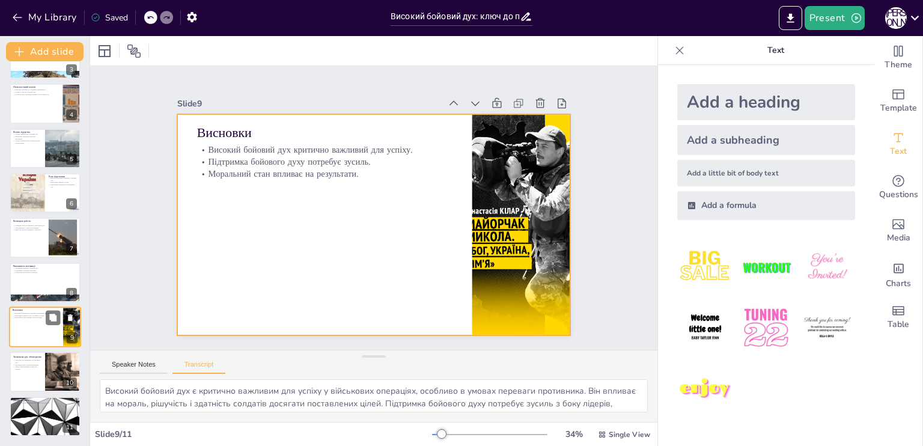
click at [43, 331] on div at bounding box center [45, 327] width 72 height 41
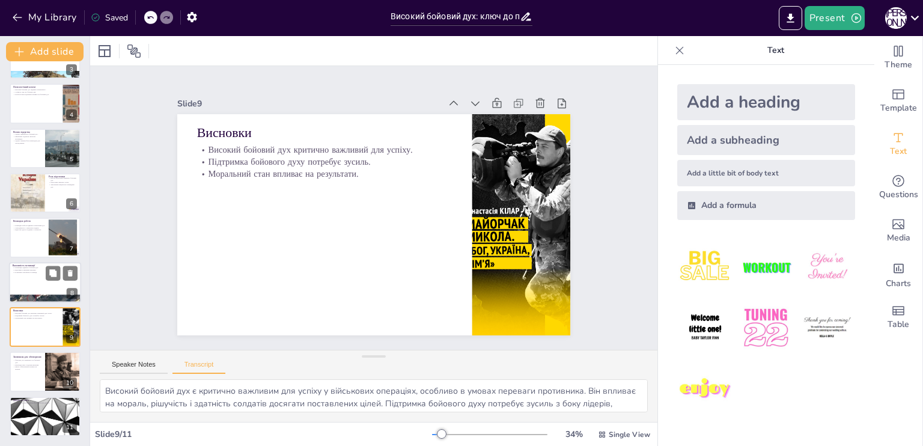
click at [38, 274] on div at bounding box center [45, 282] width 72 height 41
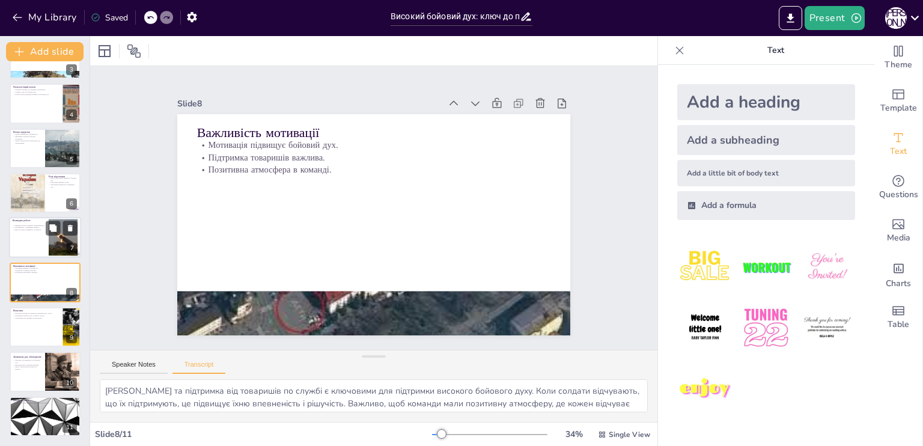
click at [38, 245] on div at bounding box center [45, 238] width 72 height 41
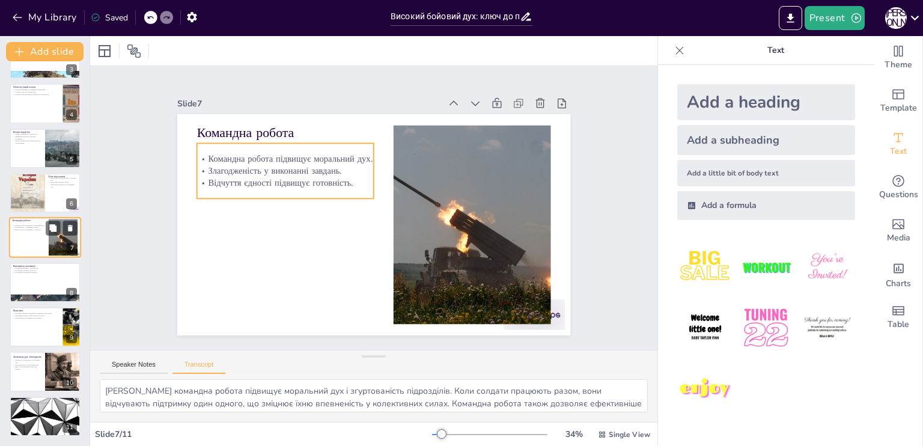
scroll to position [105, 0]
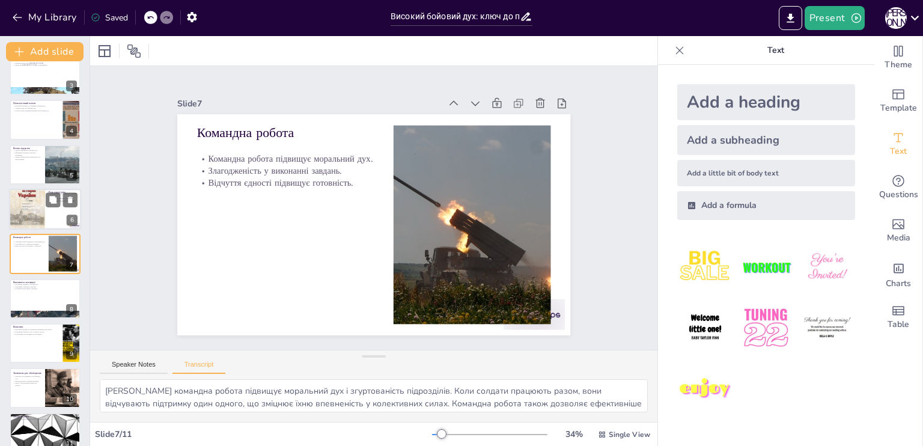
click at [30, 214] on div at bounding box center [27, 208] width 36 height 53
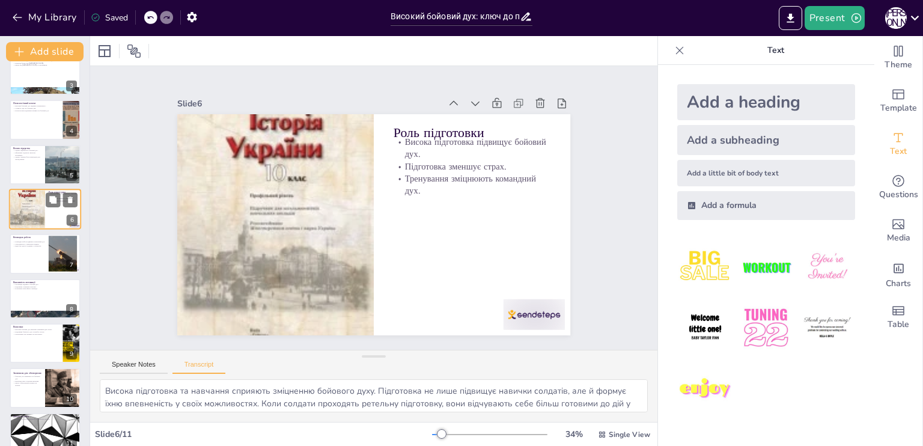
scroll to position [60, 0]
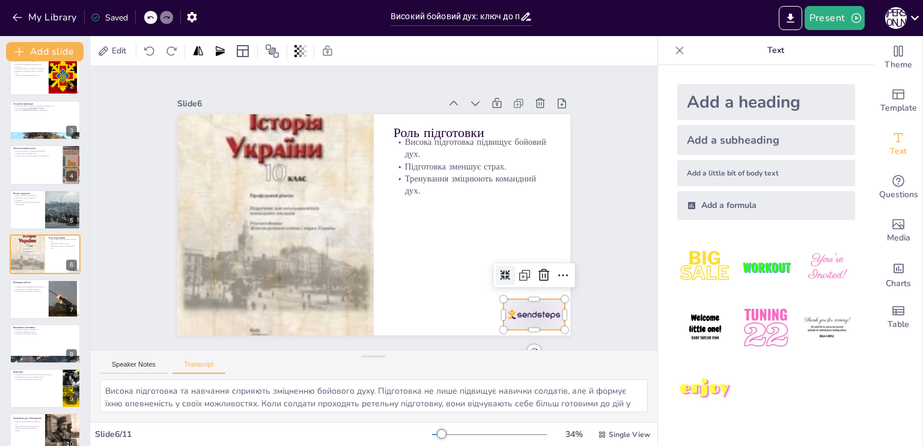
click at [537, 319] on div at bounding box center [534, 314] width 61 height 31
click at [539, 269] on icon at bounding box center [544, 275] width 11 height 12
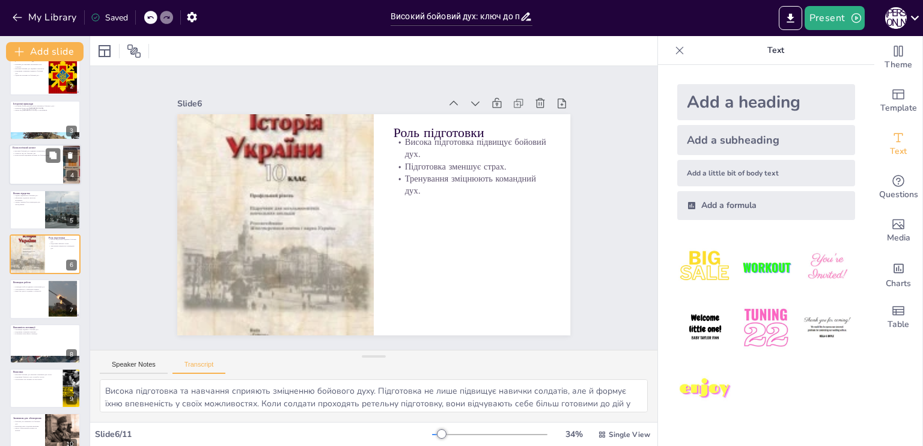
click at [43, 171] on div at bounding box center [45, 164] width 72 height 41
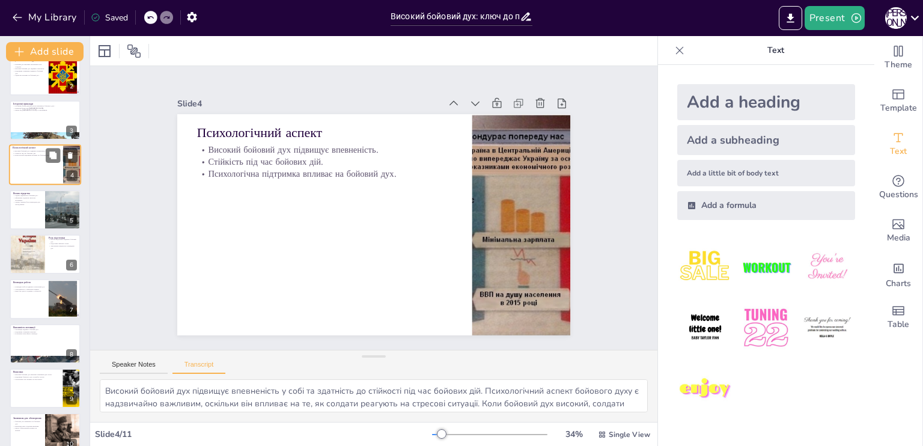
scroll to position [0, 0]
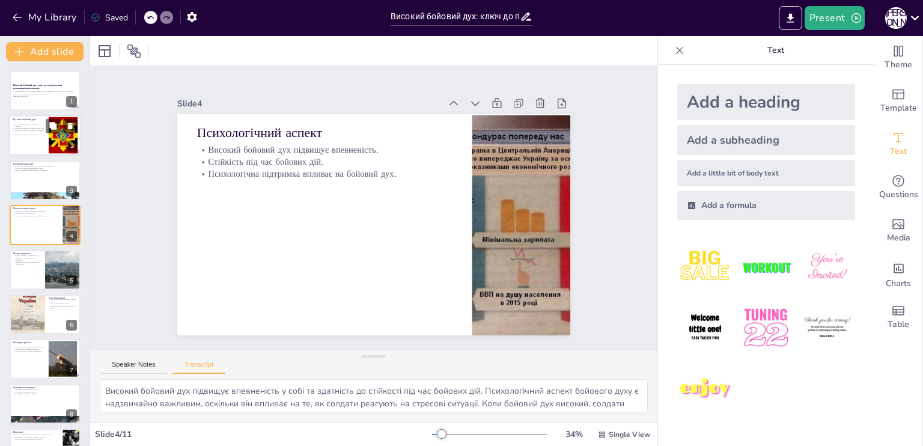
click at [49, 140] on div at bounding box center [63, 135] width 37 height 37
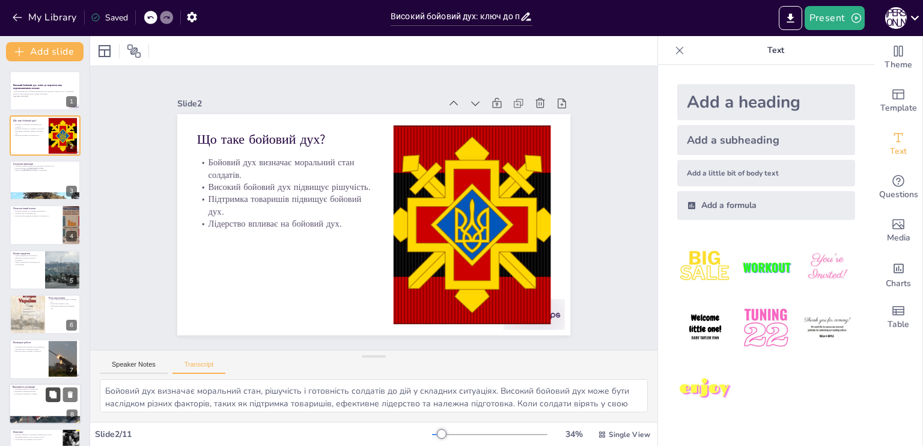
click at [50, 399] on button at bounding box center [53, 394] width 14 height 14
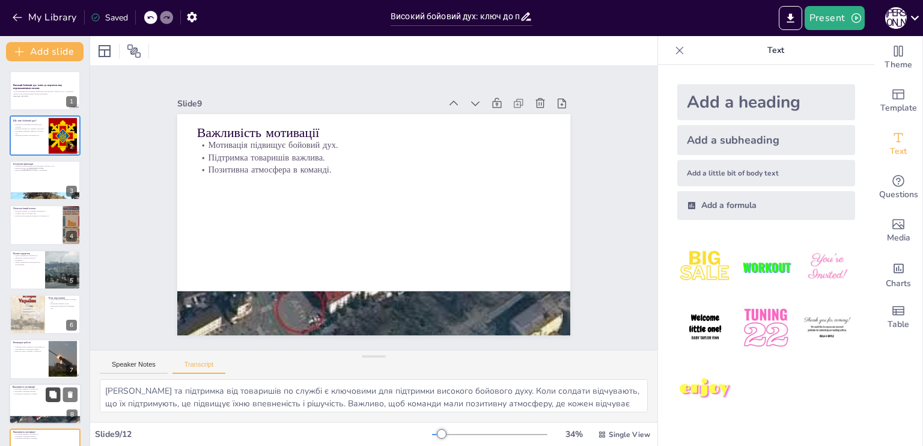
scroll to position [166, 0]
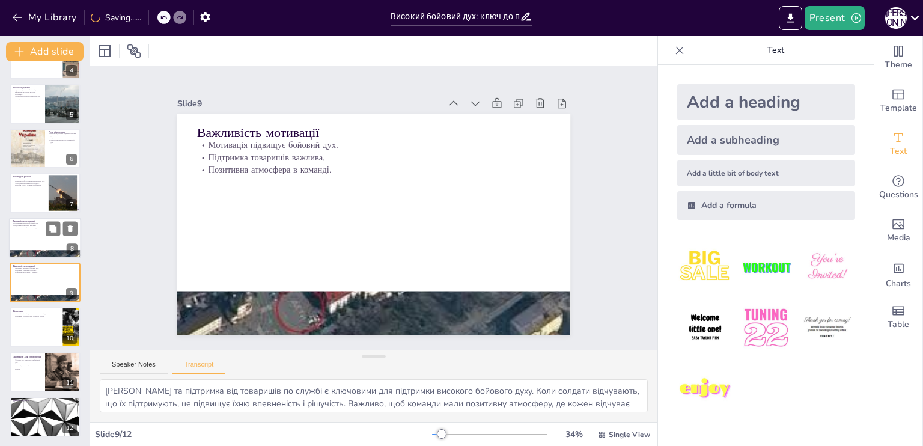
click at [37, 231] on div at bounding box center [45, 238] width 72 height 41
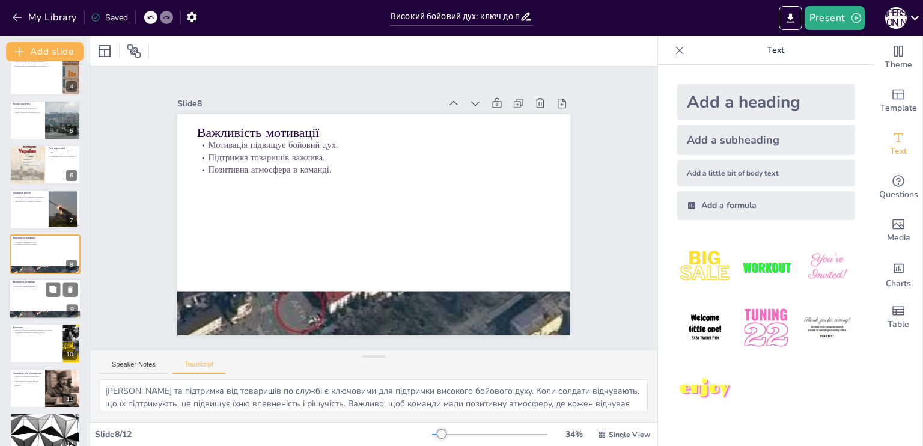
click at [37, 292] on div at bounding box center [45, 298] width 72 height 41
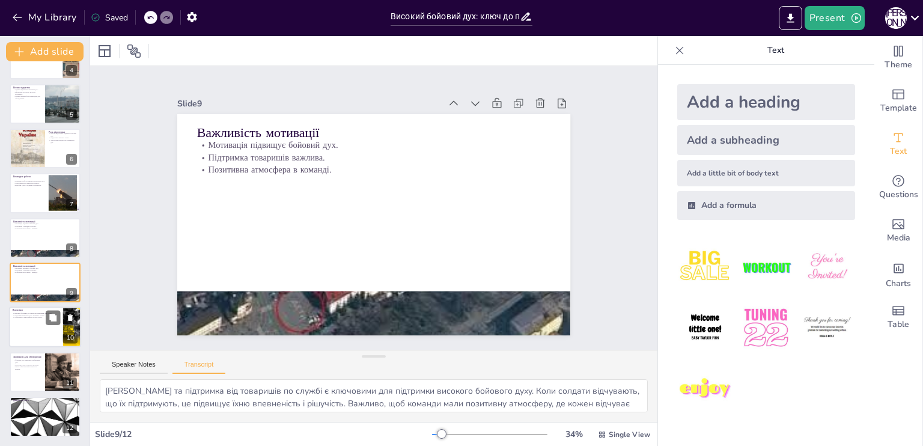
click at [34, 319] on div at bounding box center [45, 327] width 72 height 41
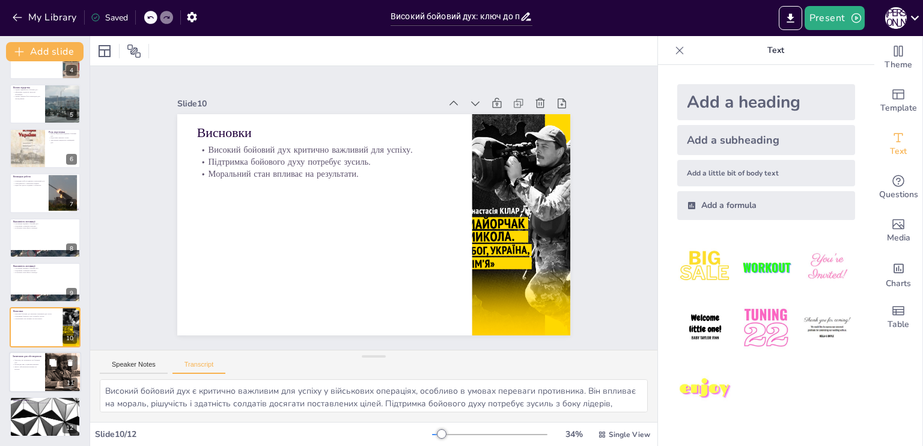
click at [30, 355] on p "Запитання для обговорення" at bounding box center [27, 357] width 29 height 4
type textarea "Які ще фактори можуть впливати на бойовий дух у військових? Це питання відкрите…"
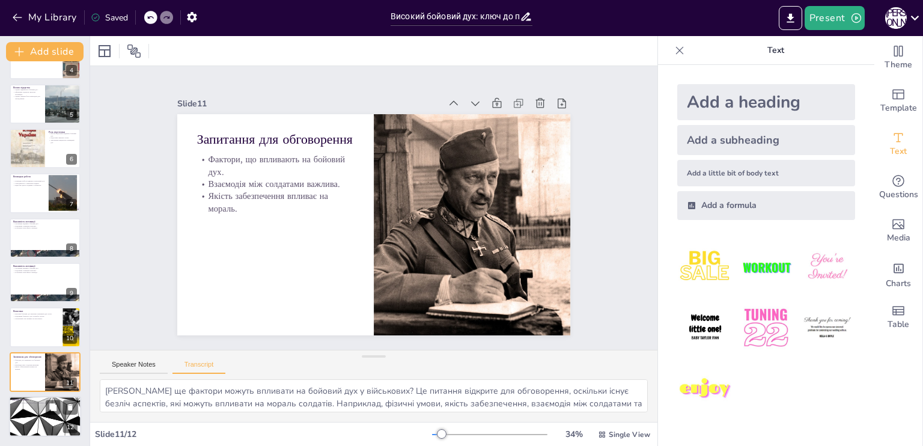
click at [32, 406] on div at bounding box center [45, 416] width 72 height 41
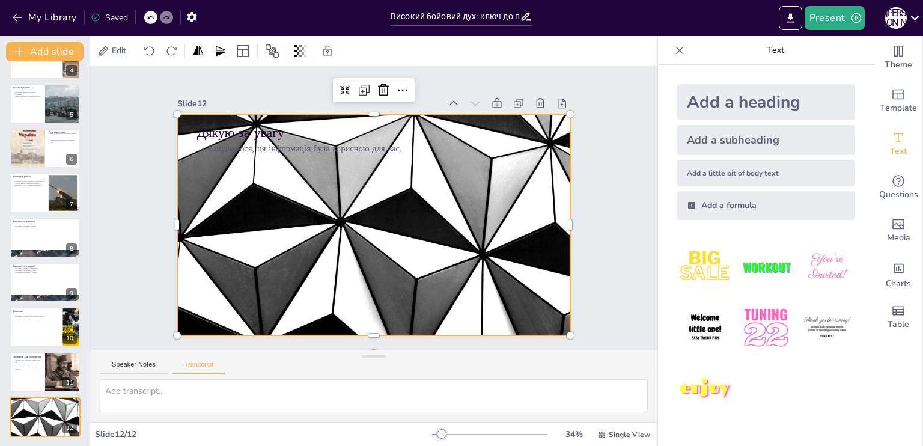
click at [527, 160] on div at bounding box center [373, 224] width 393 height 221
click at [407, 86] on icon at bounding box center [415, 94] width 16 height 16
click at [570, 247] on div at bounding box center [575, 224] width 10 height 221
click at [390, 86] on icon at bounding box center [396, 91] width 12 height 13
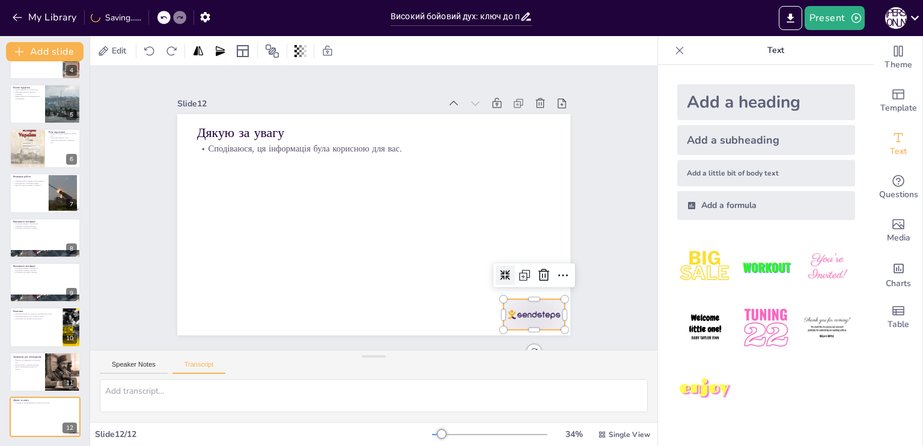
click at [518, 314] on div at bounding box center [522, 330] width 64 height 37
click at [531, 284] on icon at bounding box center [536, 292] width 16 height 16
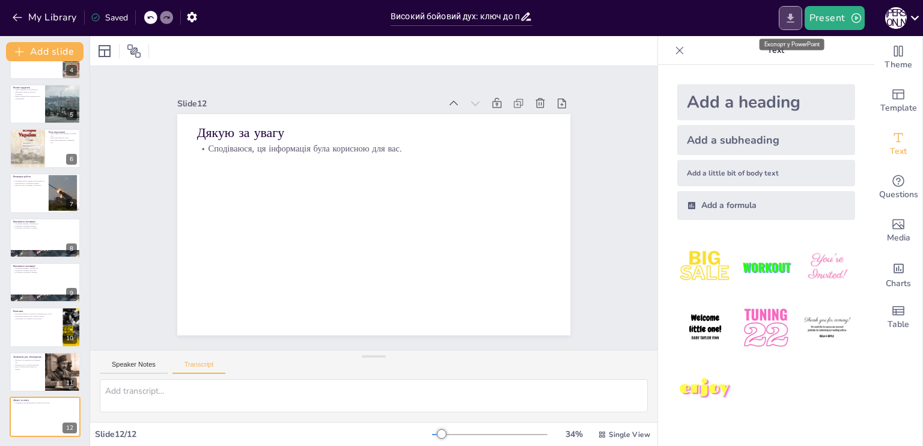
click at [797, 14] on icon "Export to PowerPoint" at bounding box center [790, 18] width 13 height 13
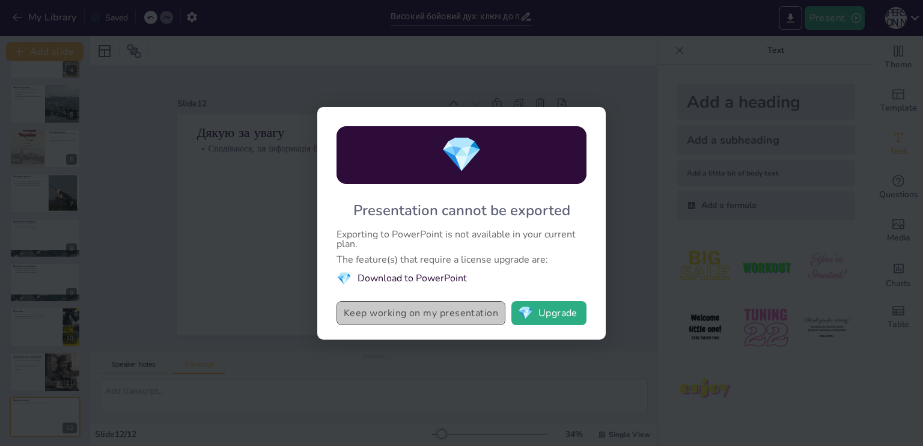
click at [431, 316] on button "Keep working on my presentation" at bounding box center [421, 313] width 169 height 24
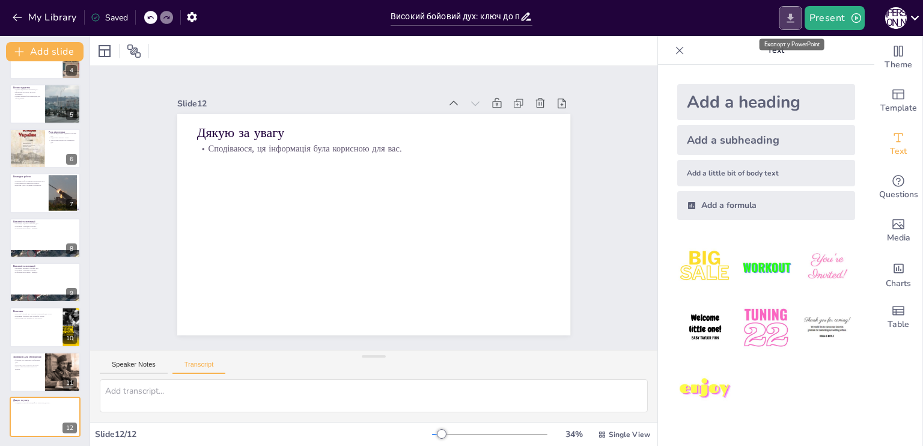
click at [792, 16] on icon "Export to PowerPoint" at bounding box center [790, 17] width 7 height 9
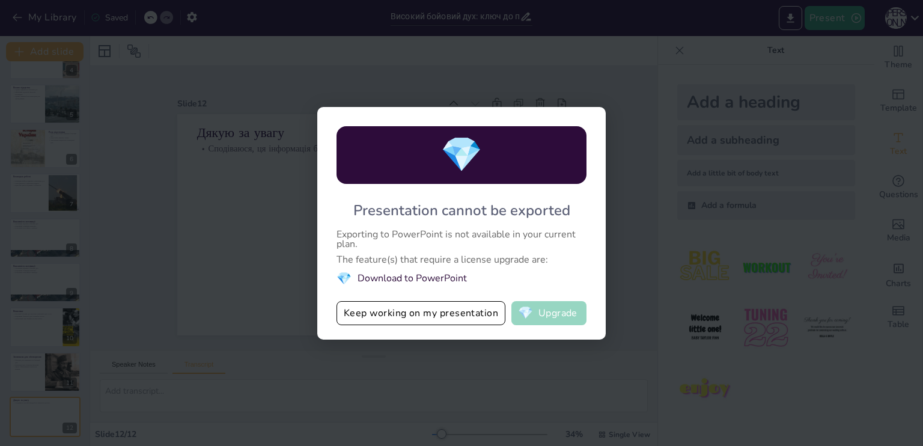
click at [550, 305] on button "💎 Upgrade" at bounding box center [549, 313] width 75 height 24
